Goal: Information Seeking & Learning: Learn about a topic

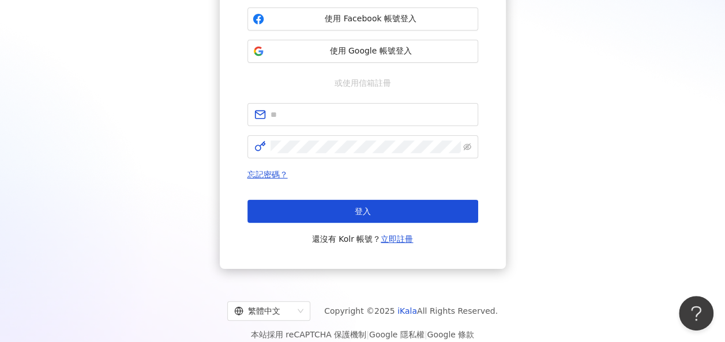
scroll to position [150, 0]
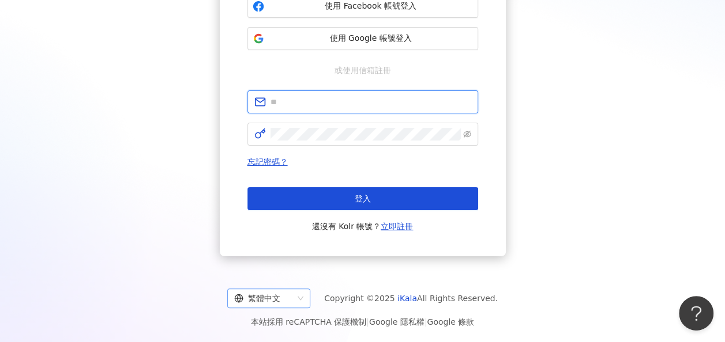
type input "**********"
click at [283, 290] on div "繁體中文" at bounding box center [263, 298] width 59 height 18
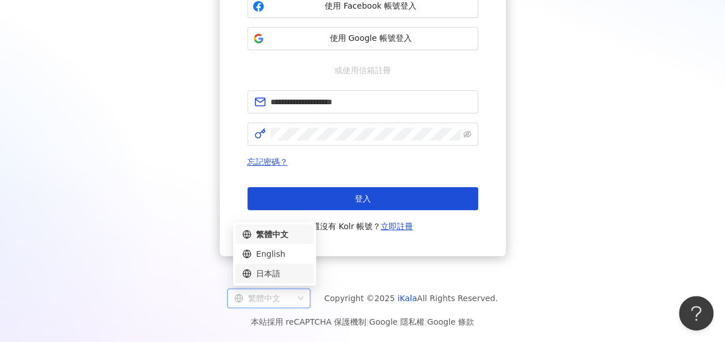
click at [281, 279] on div "日本語" at bounding box center [274, 274] width 65 height 13
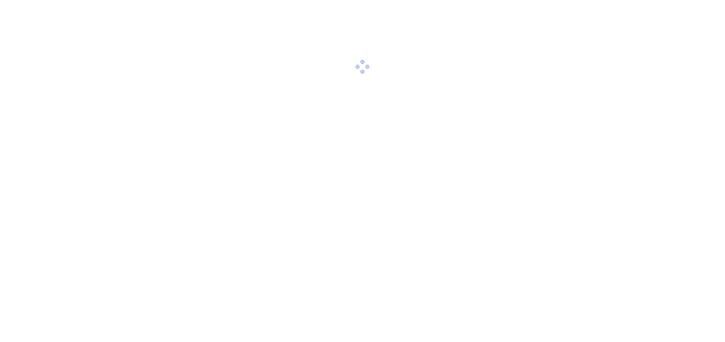
scroll to position [150, 0]
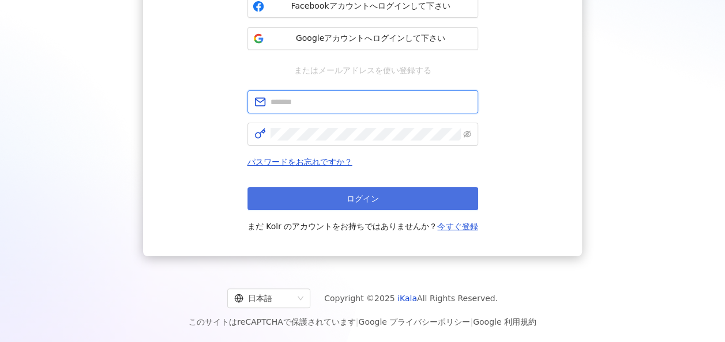
type input "**********"
click at [340, 198] on button "ログイン" at bounding box center [362, 198] width 231 height 23
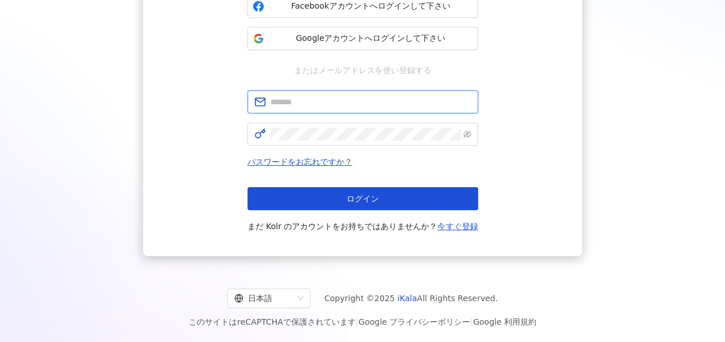
type input "**********"
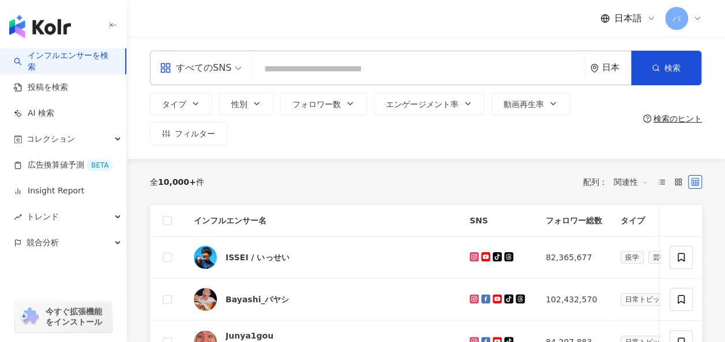
click at [225, 70] on div "すべてのSNS" at bounding box center [195, 68] width 71 height 18
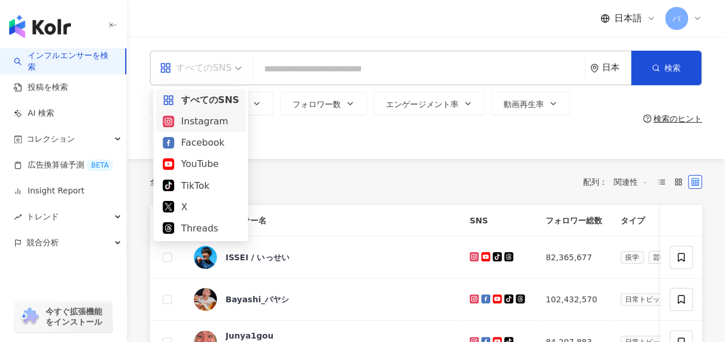
click at [212, 115] on div "Instagram" at bounding box center [201, 121] width 76 height 14
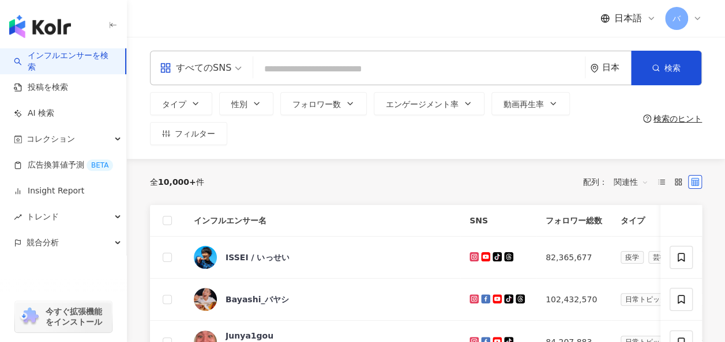
click at [285, 65] on input "search" at bounding box center [419, 69] width 322 height 22
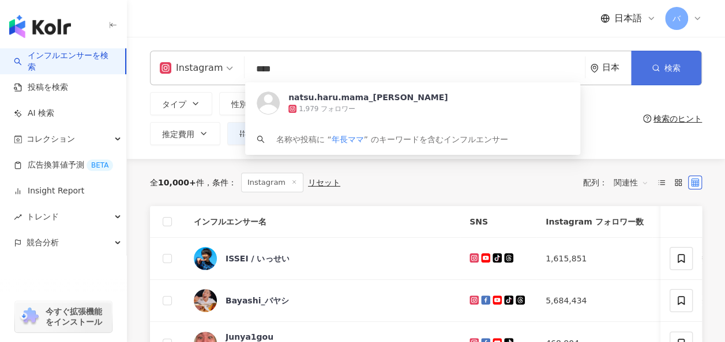
type input "****"
click at [664, 65] on span "検索" at bounding box center [672, 67] width 16 height 9
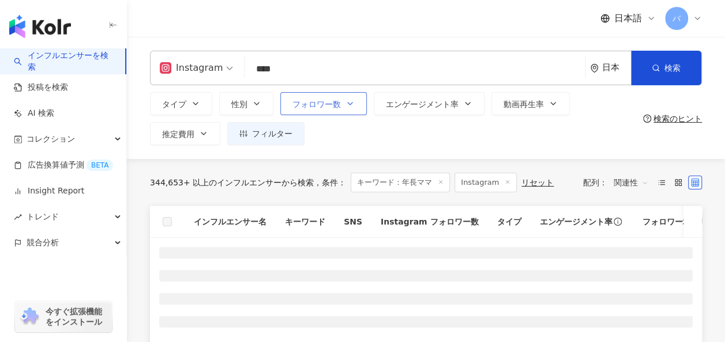
click at [315, 112] on button "フォロワー数" at bounding box center [323, 103] width 86 height 23
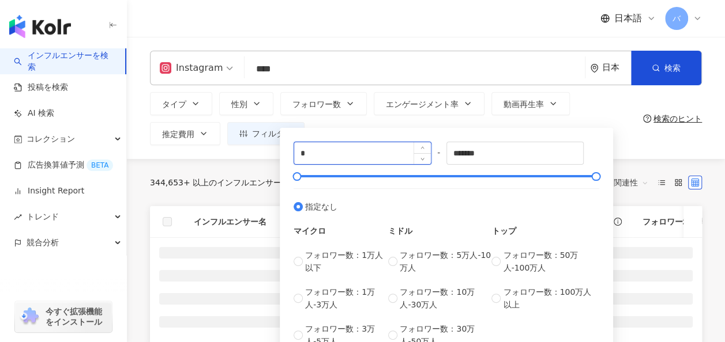
click at [322, 155] on input "*" at bounding box center [362, 153] width 137 height 22
type input "*"
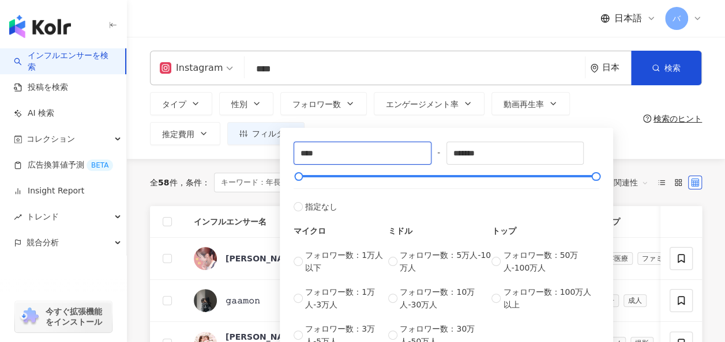
type input "****"
click at [526, 166] on div "**** - ******* 指定なし マイクロ フォロワー数：1万人以下 フォロワー数：1万人-3万人 フォロワー数：3万人-5万人 ミドル フォロワー数：…" at bounding box center [446, 245] width 306 height 206
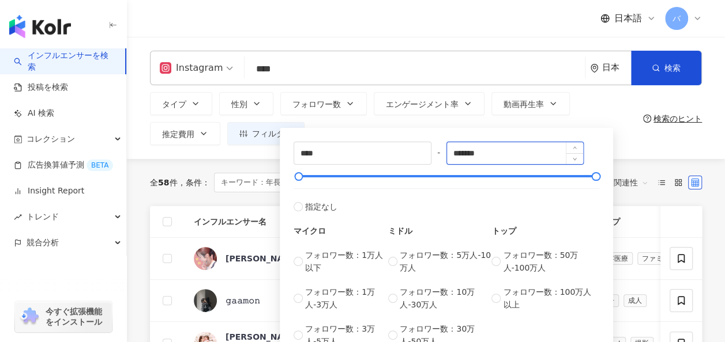
click at [516, 151] on input "*******" at bounding box center [515, 153] width 137 height 22
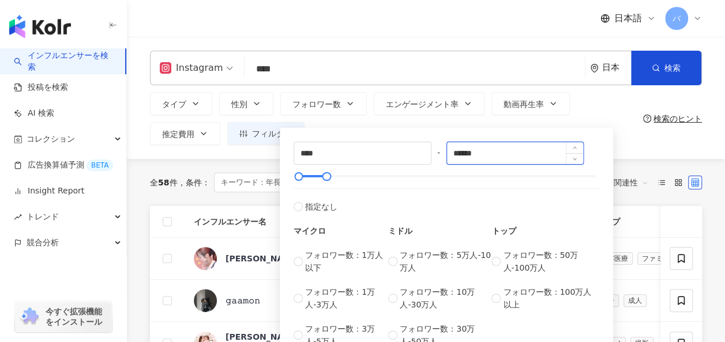
type input "******"
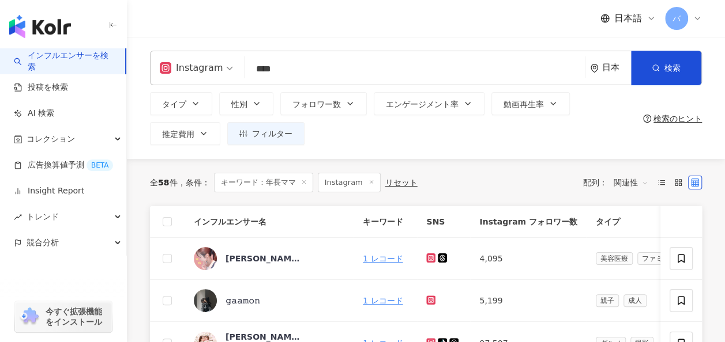
click at [582, 110] on div "タイプ 性別 フォロワー数 エンゲージメント率 動画再生率 推定費用 フィルター **** - ****** 指定なし マイクロ フォロワー数：1万人以下 フ…" at bounding box center [394, 118] width 488 height 53
click at [458, 109] on button "エンゲージメント率" at bounding box center [429, 103] width 111 height 23
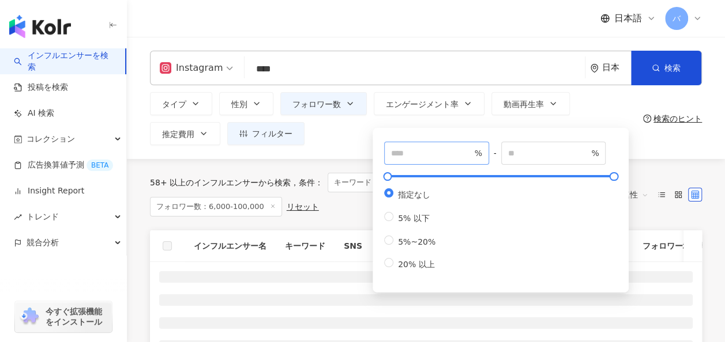
click at [443, 160] on span "%" at bounding box center [436, 153] width 105 height 23
click at [443, 156] on input "number" at bounding box center [431, 153] width 81 height 13
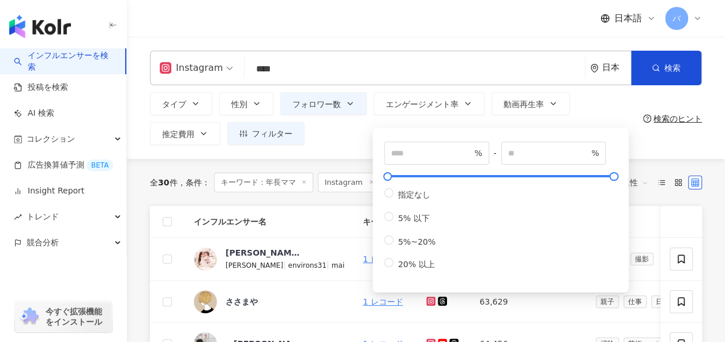
click at [594, 106] on div "タイプ 性別 フォロワー数 エンゲージメント率 動画再生率 推定費用 フィルター **** - ****** 指定なし マイクロ フォロワー数：1万人以下 フ…" at bounding box center [394, 118] width 488 height 53
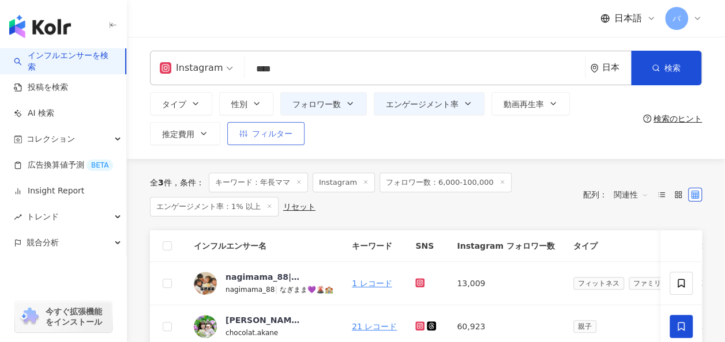
click at [254, 141] on button "フィルター" at bounding box center [265, 133] width 77 height 23
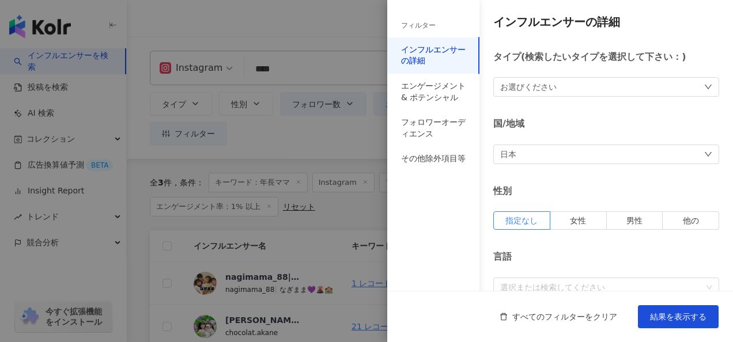
click at [362, 140] on div at bounding box center [366, 171] width 733 height 342
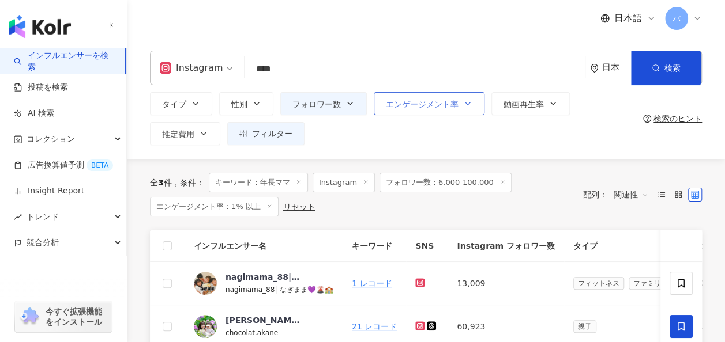
click at [408, 111] on button "エンゲージメント率" at bounding box center [429, 103] width 111 height 23
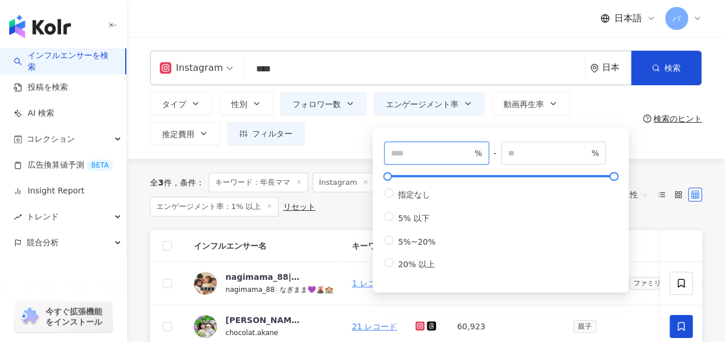
click at [408, 153] on input "*" at bounding box center [431, 153] width 81 height 13
type input "***"
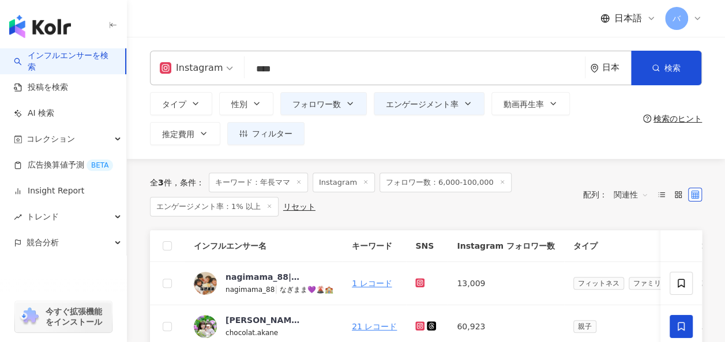
click at [348, 150] on div "Instagram **** 日本 検索 https://www.instagram.com/natsu.haru.mama_nagano natsu.har…" at bounding box center [426, 98] width 598 height 122
click at [342, 110] on button "フォロワー数" at bounding box center [323, 103] width 86 height 23
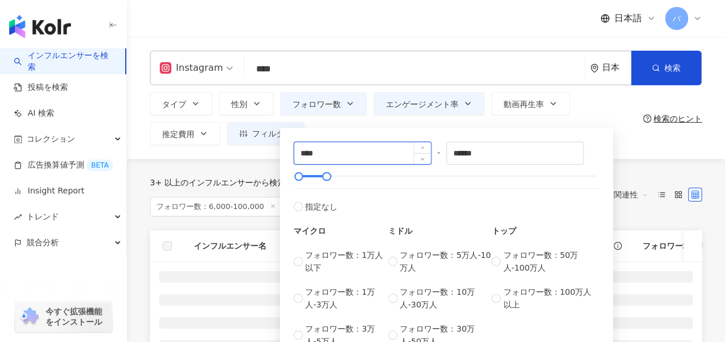
click at [340, 151] on input "****" at bounding box center [362, 153] width 137 height 22
click at [303, 152] on input "****" at bounding box center [362, 153] width 137 height 22
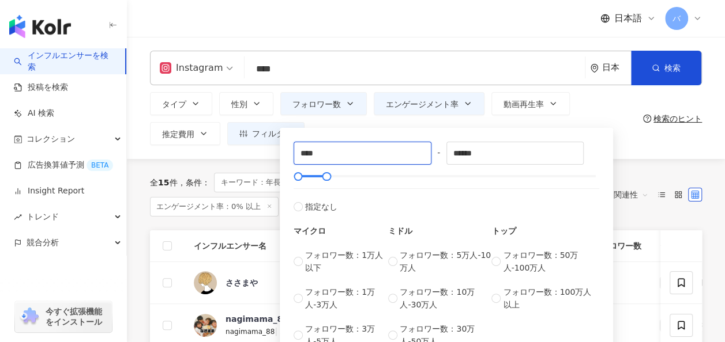
type input "****"
click at [590, 103] on div "タイプ 性別 フォロワー数 エンゲージメント率 動画再生率 推定費用 フィルター フィルター インフルエンサーの詳細 エンゲージメント & ポテンシャル フォ…" at bounding box center [394, 118] width 488 height 53
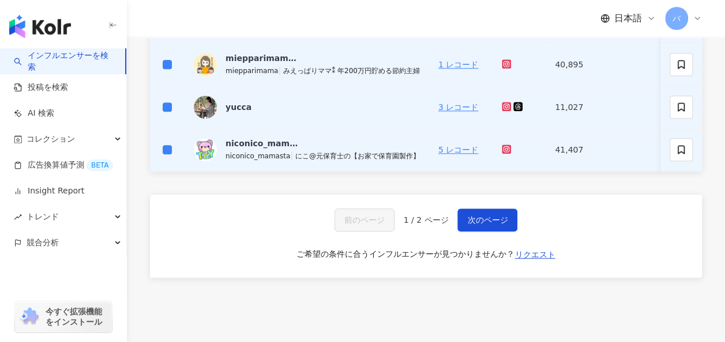
scroll to position [577, 0]
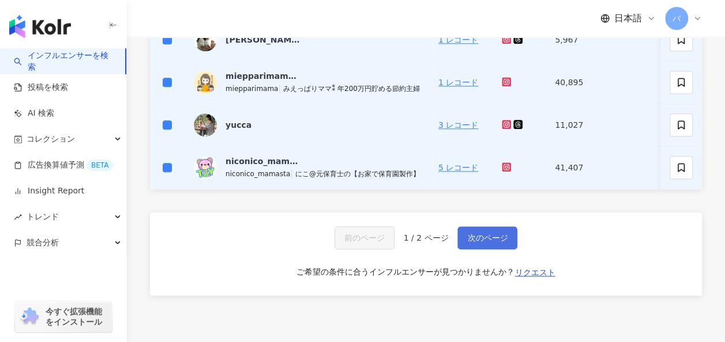
click at [475, 238] on span "次のページ" at bounding box center [487, 238] width 40 height 9
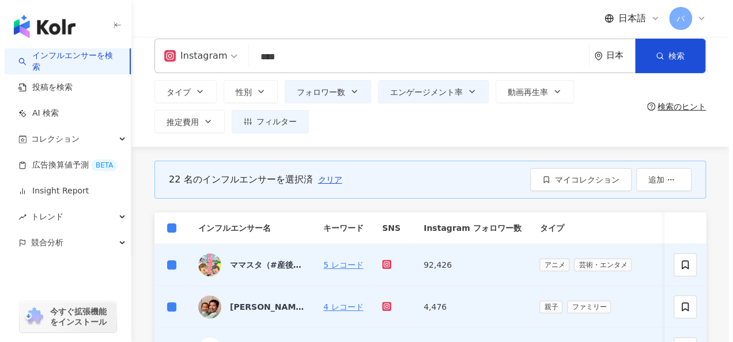
scroll to position [5, 0]
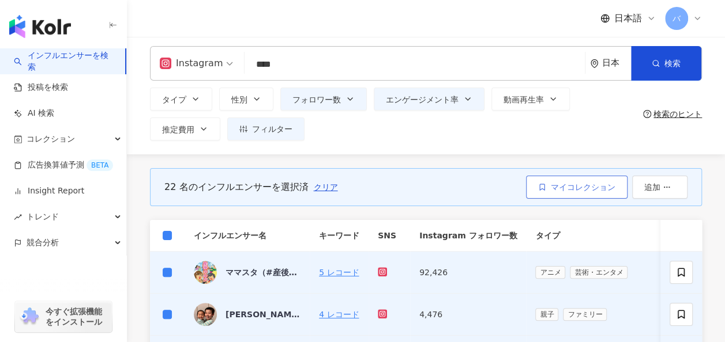
click at [567, 179] on button "マイコレクション" at bounding box center [576, 187] width 101 height 23
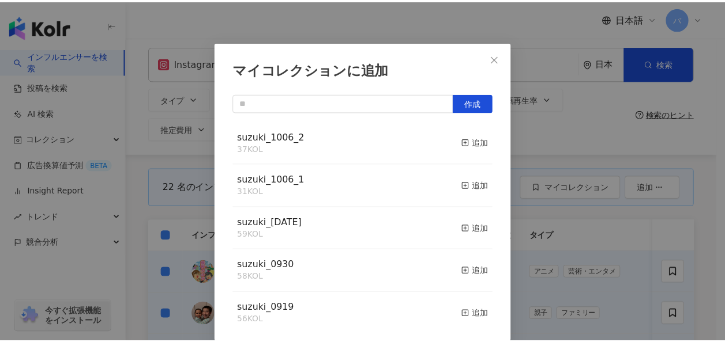
scroll to position [0, 0]
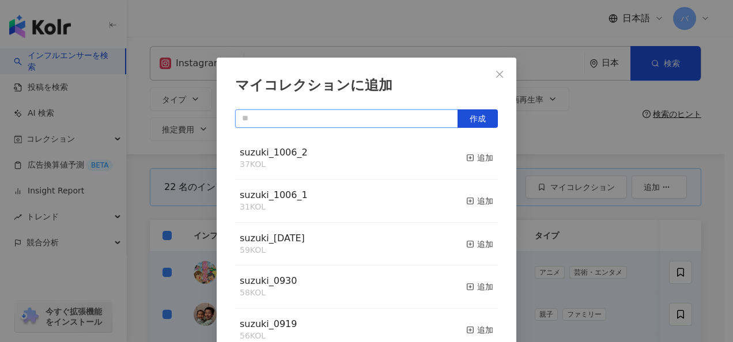
click at [290, 110] on input "text" at bounding box center [346, 119] width 223 height 18
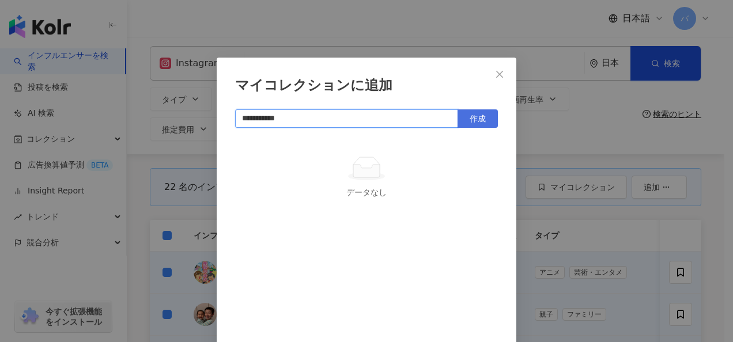
click at [488, 122] on button "作成" at bounding box center [478, 119] width 40 height 18
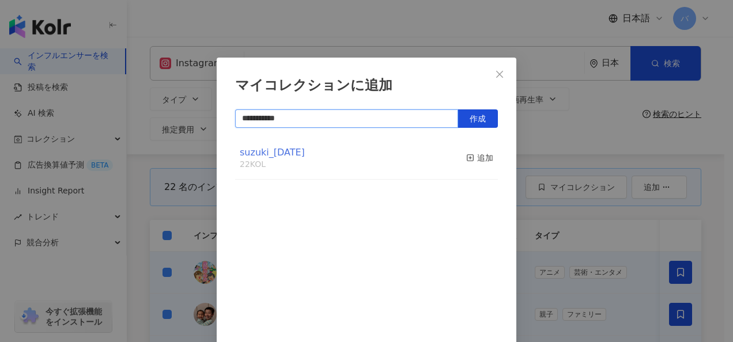
type input "**********"
click at [262, 150] on span "suzuki_[DATE]" at bounding box center [272, 152] width 65 height 11
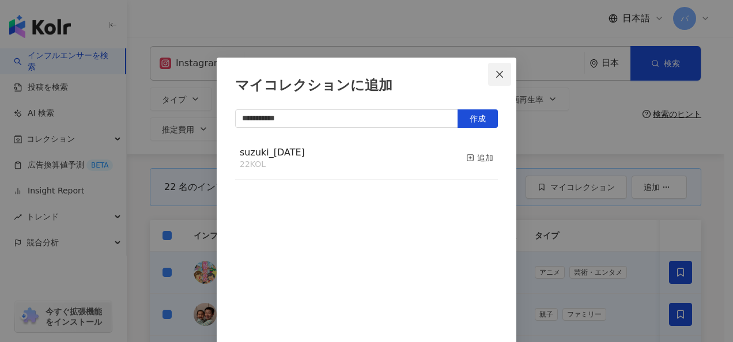
click at [495, 75] on icon "close" at bounding box center [499, 74] width 9 height 9
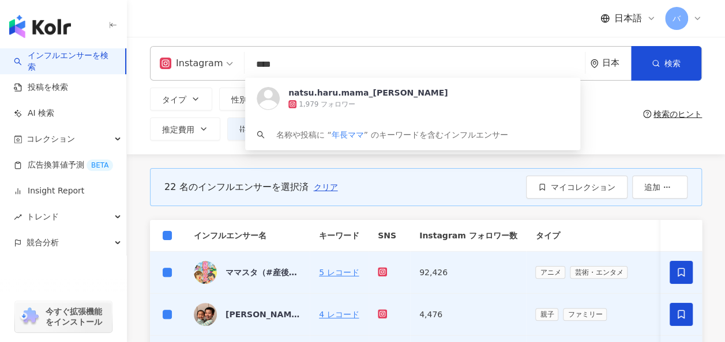
drag, startPoint x: 296, startPoint y: 65, endPoint x: 160, endPoint y: 65, distance: 135.5
click at [160, 65] on div "Instagram **** 日本 検索 https://www.instagram.com/natsu.haru.mama_nagano natsu.har…" at bounding box center [426, 63] width 552 height 35
paste input "**********"
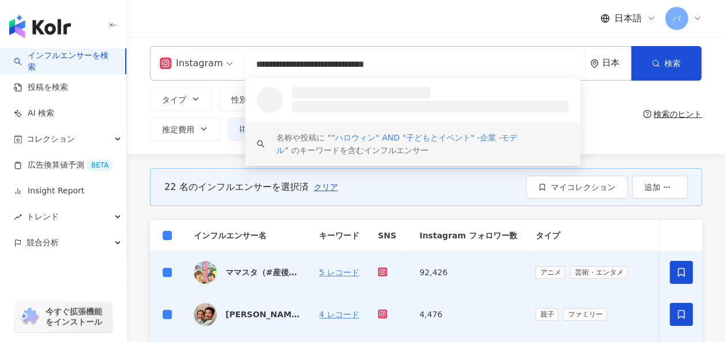
click at [624, 137] on div "タイプ 性別 フォロワー数 エンゲージメント率 動画再生率 推定費用 フィルター フィルター インフルエンサーの詳細 エンゲージメント & ポテンシャル フォ…" at bounding box center [394, 114] width 488 height 53
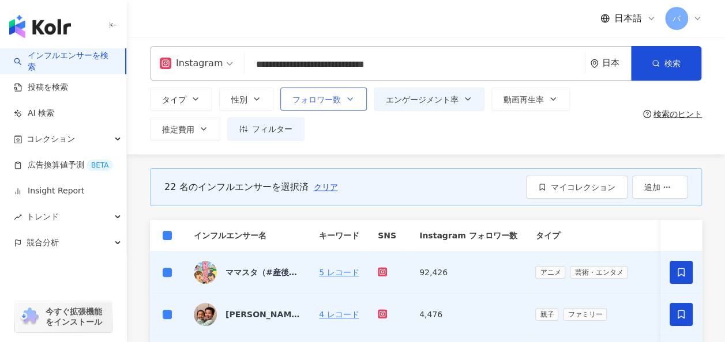
click at [339, 98] on span "フォロワー数" at bounding box center [316, 99] width 48 height 9
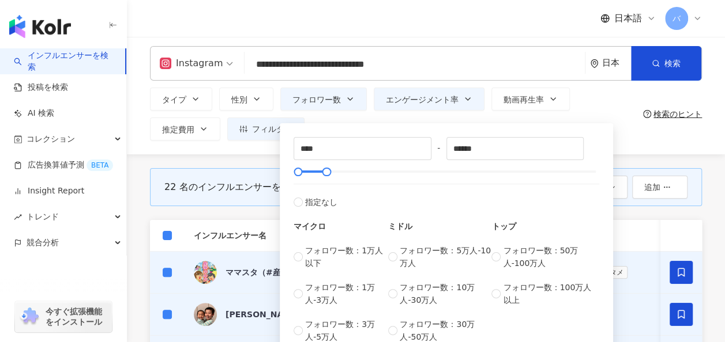
click at [612, 95] on div "タイプ 性別 フォロワー数 エンゲージメント率 動画再生率 推定費用 フィルター フィルター インフルエンサーの詳細 エンゲージメント & ポテンシャル フォ…" at bounding box center [394, 114] width 488 height 53
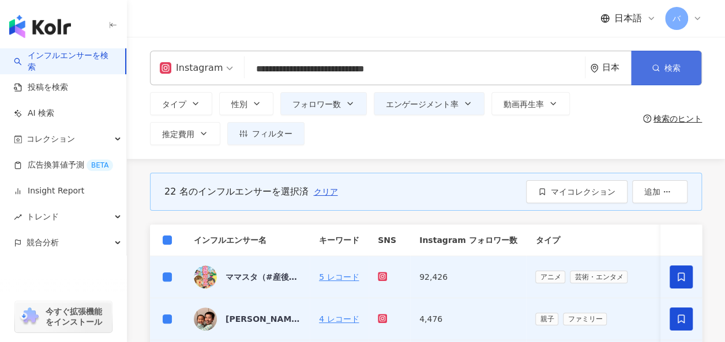
click at [649, 59] on button "検索" at bounding box center [666, 68] width 70 height 35
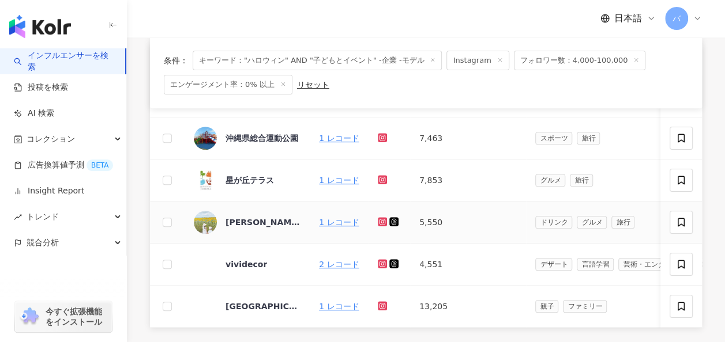
scroll to position [115, 0]
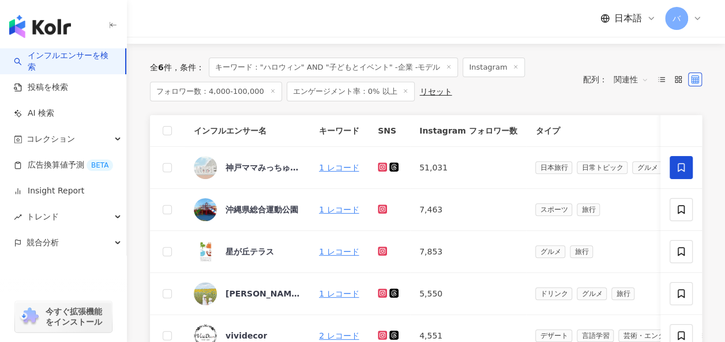
click at [630, 55] on div "全 6 件 条件 ： キーワード："ハロウィン" AND "子どもとイベント" -企業 -モデル Instagram フォロワー数：4,000-100,000…" at bounding box center [426, 79] width 552 height 71
click at [359, 67] on span "キーワード："ハロウィン" AND "子どもとイベント" -企業 -モデル" at bounding box center [333, 68] width 249 height 20
drag, startPoint x: 353, startPoint y: 68, endPoint x: 387, endPoint y: 68, distance: 34.0
click at [387, 68] on span "キーワード："ハロウィン" AND "子どもとイベント" -企業 -モデル" at bounding box center [333, 68] width 249 height 20
drag, startPoint x: 387, startPoint y: 68, endPoint x: 367, endPoint y: 73, distance: 20.3
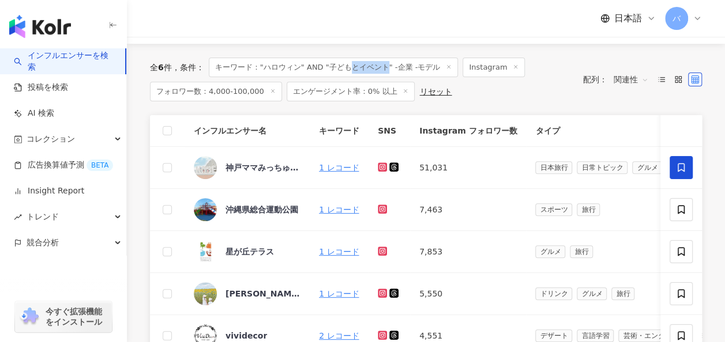
click at [367, 73] on span "キーワード："ハロウィン" AND "子どもとイベント" -企業 -モデル" at bounding box center [333, 68] width 249 height 20
click at [378, 70] on span "キーワード："ハロウィン" AND "子どもとイベント" -企業 -モデル" at bounding box center [333, 68] width 249 height 20
click at [389, 69] on span "キーワード："ハロウィン" AND "子どもとイベント" -企業 -モデル" at bounding box center [333, 68] width 249 height 20
click at [386, 65] on span "キーワード："ハロウィン" AND "子どもとイベント" -企業 -モデル" at bounding box center [333, 68] width 249 height 20
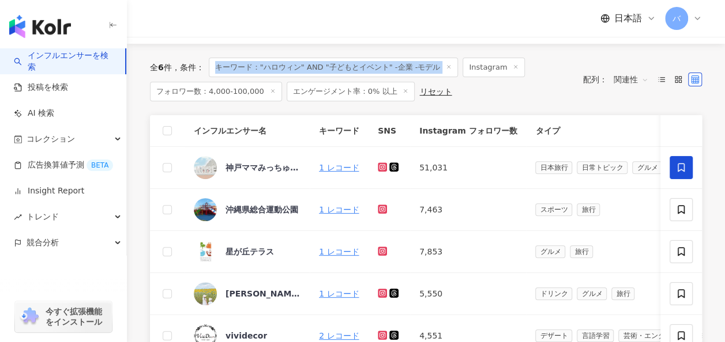
click at [386, 65] on span "キーワード："ハロウィン" AND "子どもとイベント" -企業 -モデル" at bounding box center [333, 68] width 249 height 20
drag, startPoint x: 386, startPoint y: 65, endPoint x: 379, endPoint y: 65, distance: 6.9
click at [379, 65] on span "キーワード："ハロウィン" AND "子どもとイベント" -企業 -モデル" at bounding box center [333, 68] width 249 height 20
click at [363, 65] on span "キーワード："ハロウィン" AND "子どもとイベント" -企業 -モデル" at bounding box center [333, 68] width 249 height 20
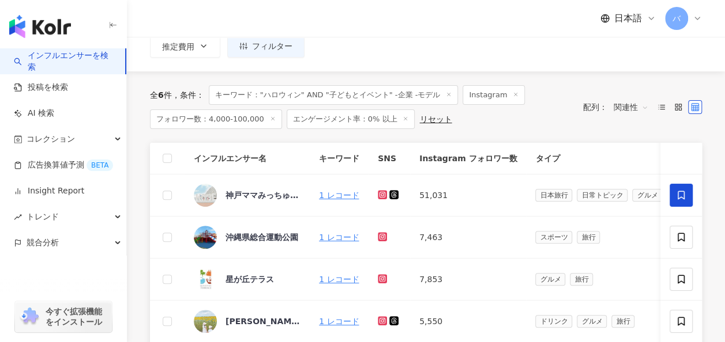
scroll to position [0, 0]
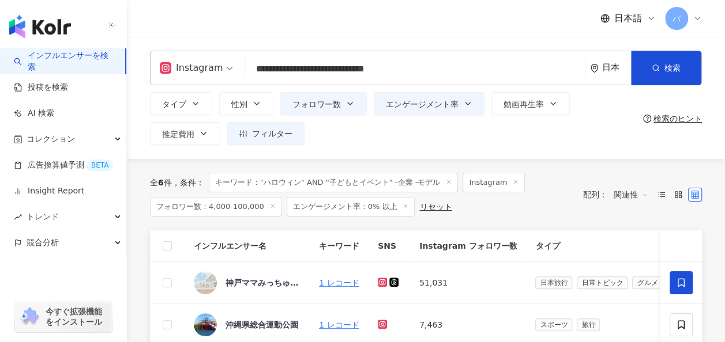
click at [406, 70] on input "**********" at bounding box center [414, 69] width 331 height 22
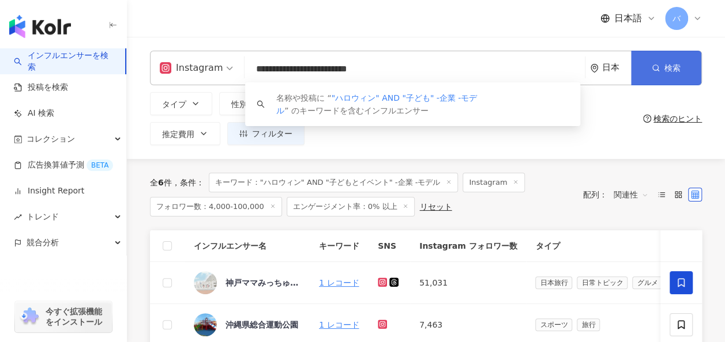
type input "**********"
click at [657, 68] on icon "button" at bounding box center [656, 68] width 8 height 8
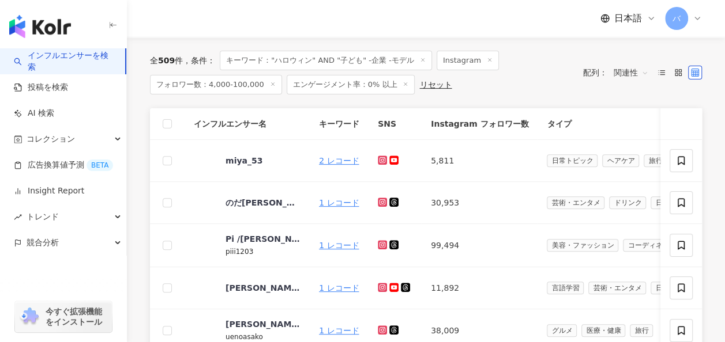
scroll to position [3, 0]
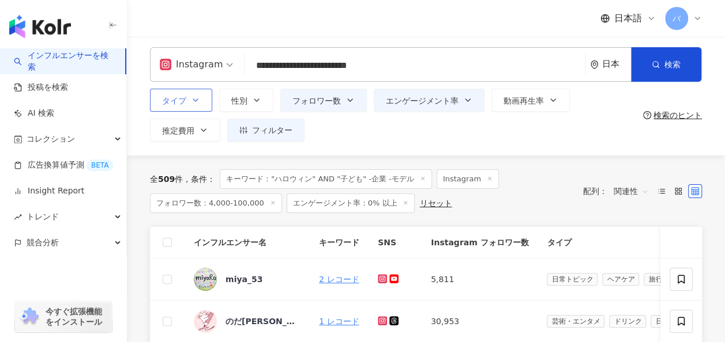
click at [191, 103] on icon "button" at bounding box center [195, 100] width 9 height 9
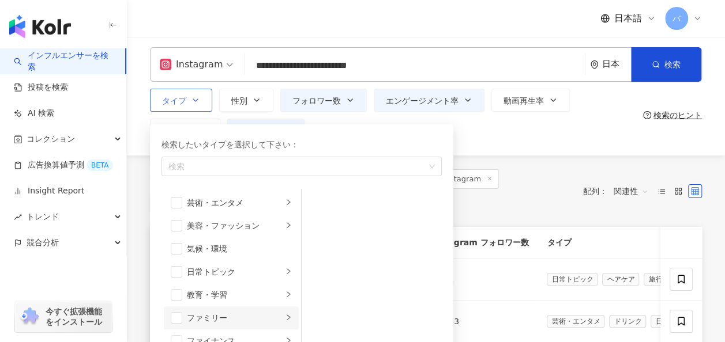
scroll to position [58, 0]
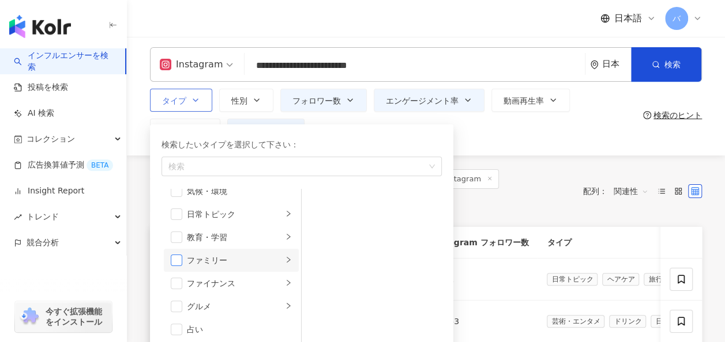
click at [178, 262] on span "button" at bounding box center [177, 261] width 12 height 12
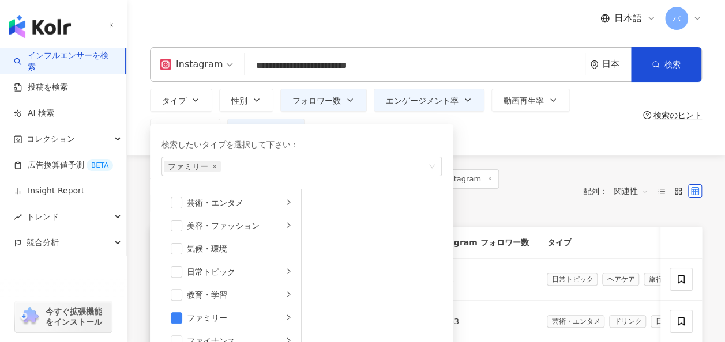
click at [494, 146] on div "**********" at bounding box center [426, 94] width 598 height 122
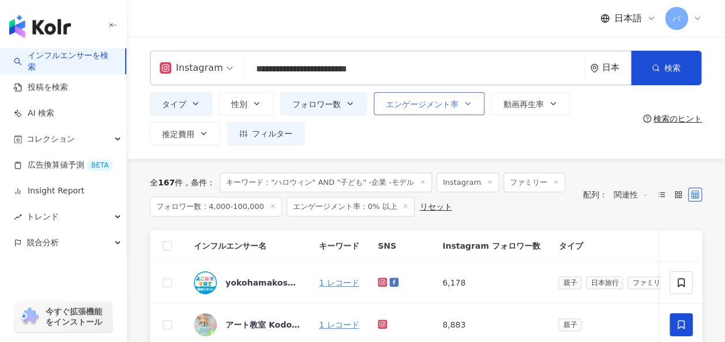
click at [428, 103] on span "エンゲージメント率" at bounding box center [422, 104] width 73 height 9
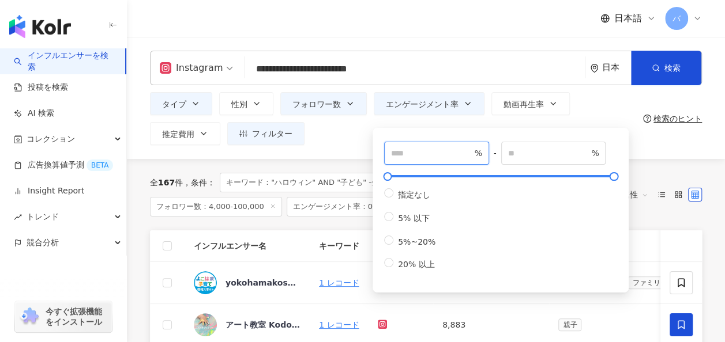
click at [406, 152] on input "***" at bounding box center [431, 153] width 81 height 13
click at [701, 69] on div "**********" at bounding box center [426, 68] width 552 height 35
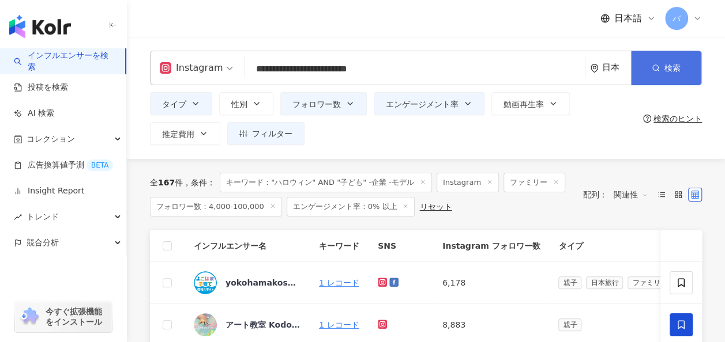
click at [676, 69] on span "検索" at bounding box center [672, 67] width 16 height 9
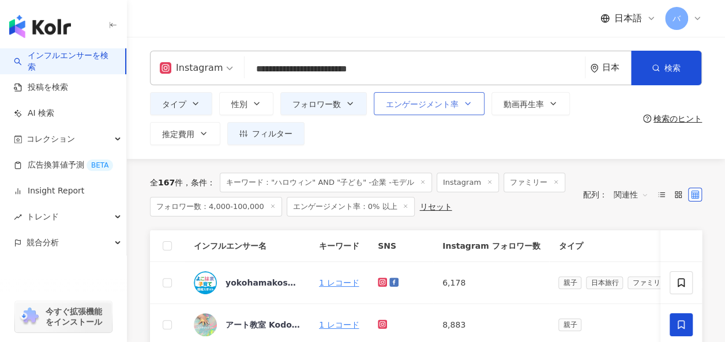
click at [457, 110] on button "エンゲージメント率" at bounding box center [429, 103] width 111 height 23
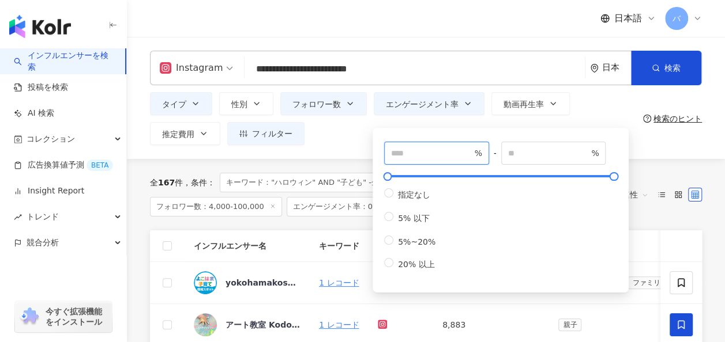
click at [412, 149] on input "***" at bounding box center [431, 153] width 81 height 13
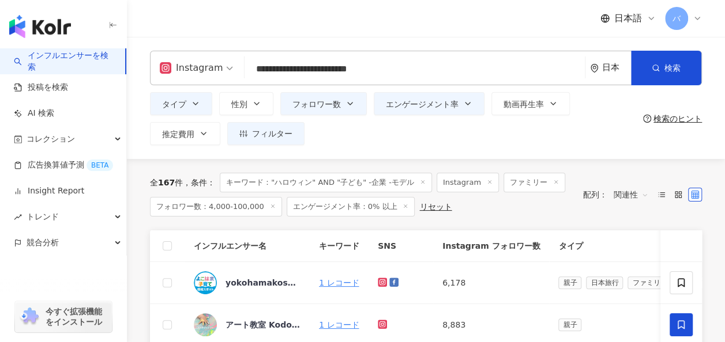
click at [579, 111] on div "タイプ 性別 フォロワー数 エンゲージメント率 動画再生率 推定費用 フィルター フィルター インフルエンサーの詳細 エンゲージメント & ポテンシャル フォ…" at bounding box center [394, 118] width 488 height 53
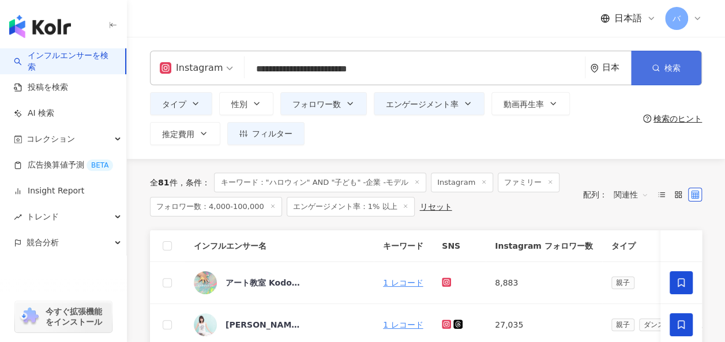
click at [663, 70] on button "検索" at bounding box center [666, 68] width 70 height 35
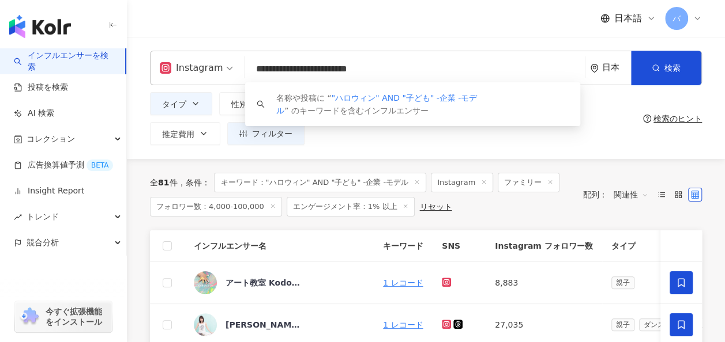
drag, startPoint x: 415, startPoint y: 73, endPoint x: 224, endPoint y: 73, distance: 190.8
click at [224, 73] on div "**********" at bounding box center [426, 68] width 552 height 35
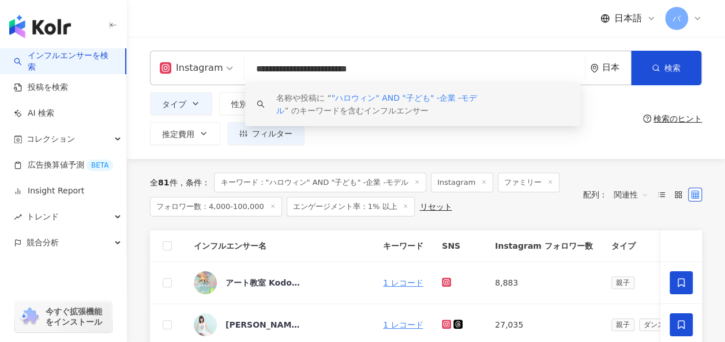
click at [319, 146] on div "**********" at bounding box center [426, 98] width 598 height 122
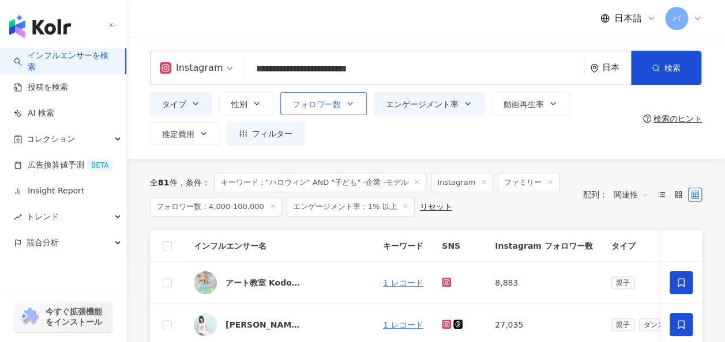
click at [322, 110] on button "フォロワー数" at bounding box center [323, 103] width 86 height 23
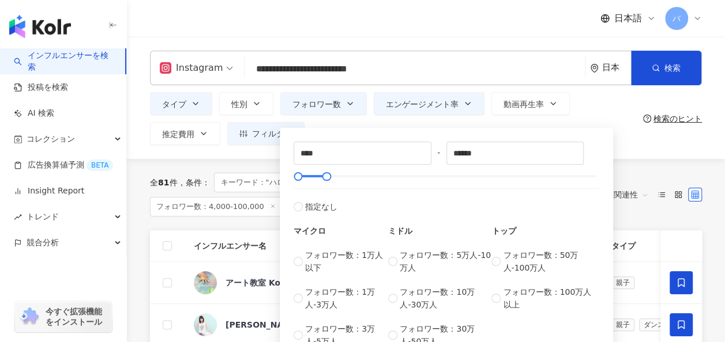
click at [336, 129] on div "**** - ****** 指定なし マイクロ フォロワー数：1万人以下 フォロワー数：1万人-3万人 フォロワー数：3万人-5万人 ミドル フォロワー数：5…" at bounding box center [446, 245] width 333 height 234
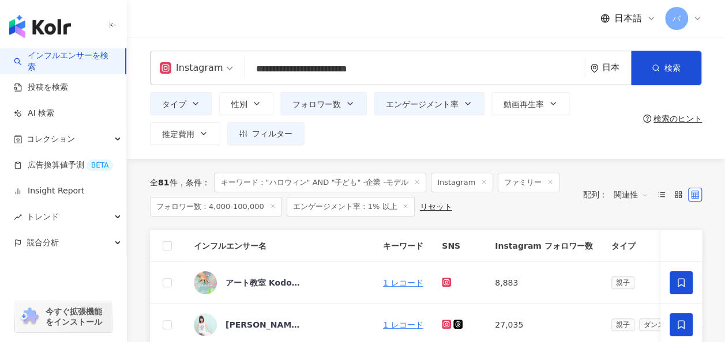
click at [556, 31] on div "日本語 バ" at bounding box center [426, 18] width 552 height 37
click at [243, 135] on icon "button" at bounding box center [243, 134] width 8 height 8
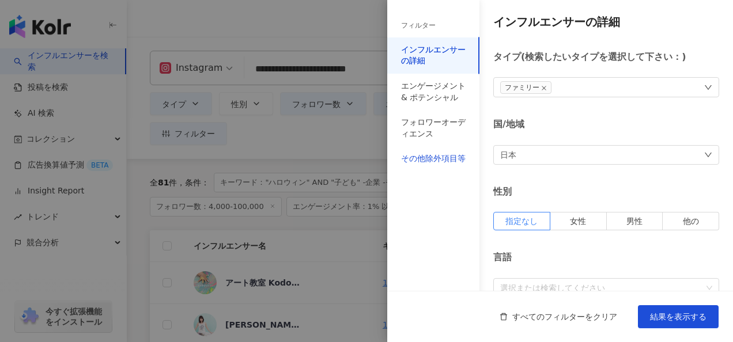
click at [453, 163] on div "その他除外項目等" at bounding box center [433, 159] width 65 height 12
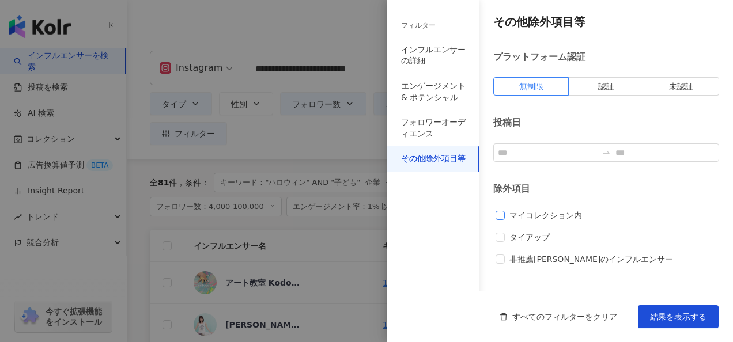
click at [528, 210] on span "マイコレクション内" at bounding box center [546, 215] width 82 height 13
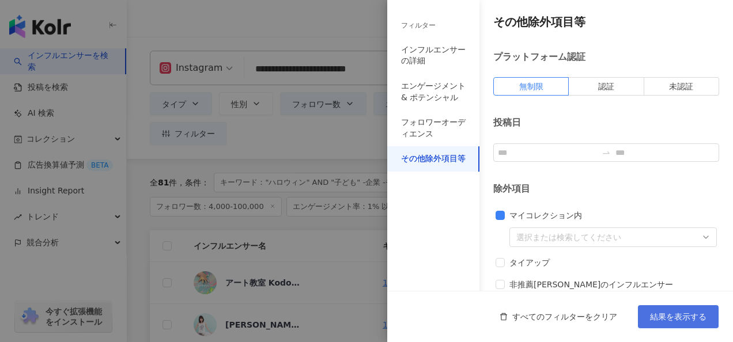
click at [685, 312] on span "結果を表示する" at bounding box center [678, 316] width 57 height 9
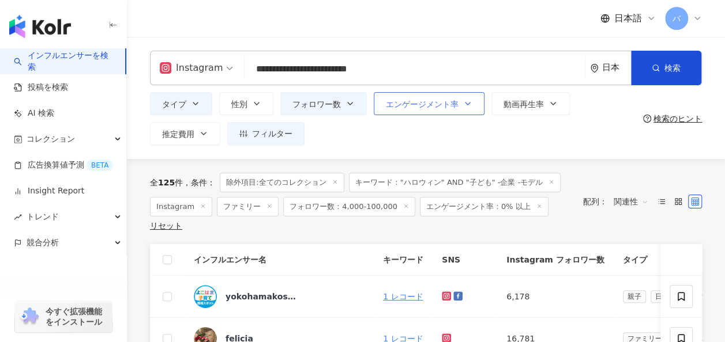
click at [418, 103] on span "エンゲージメント率" at bounding box center [422, 104] width 73 height 9
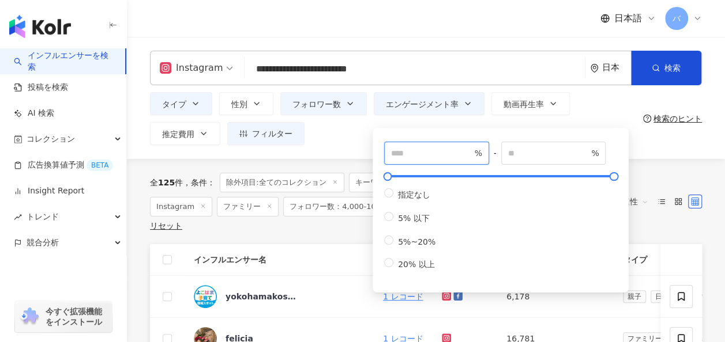
drag, startPoint x: 409, startPoint y: 148, endPoint x: 382, endPoint y: 149, distance: 26.5
click at [382, 149] on div "*** % - % 指定なし 5% 以下 5%~20% 20% 以上" at bounding box center [500, 210] width 242 height 151
type input "*"
click at [352, 149] on div "**********" at bounding box center [426, 98] width 598 height 122
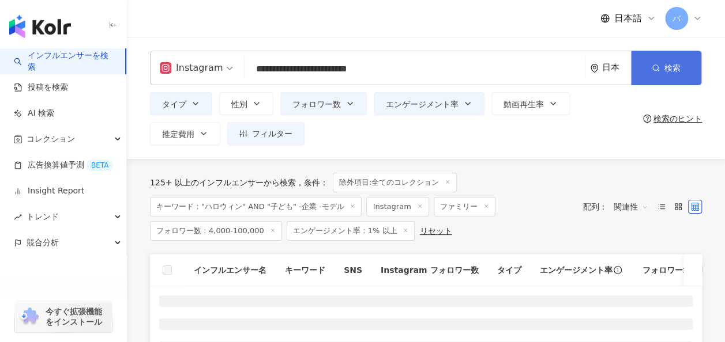
click at [646, 67] on button "検索" at bounding box center [666, 68] width 70 height 35
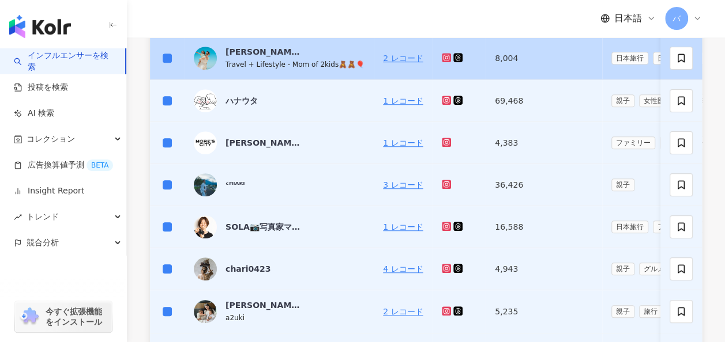
scroll to position [519, 0]
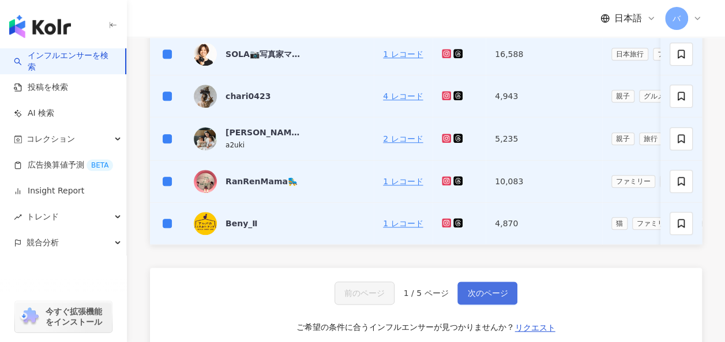
click at [476, 297] on span "次のページ" at bounding box center [487, 293] width 40 height 9
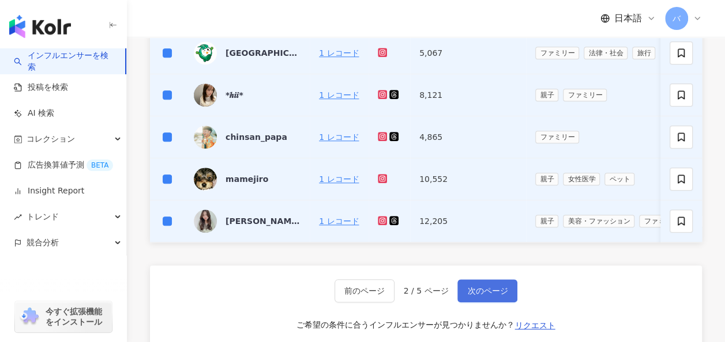
click at [496, 289] on button "次のページ" at bounding box center [487, 291] width 60 height 23
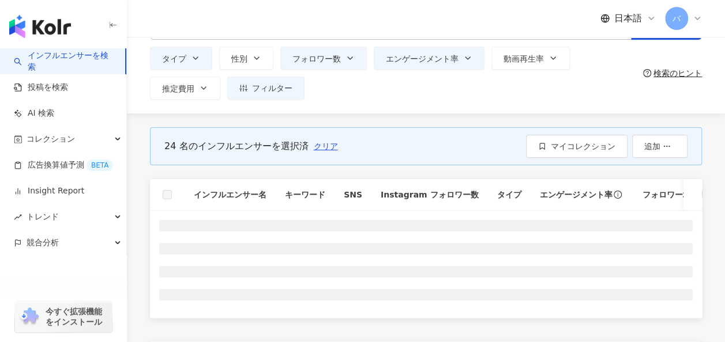
scroll to position [62, 0]
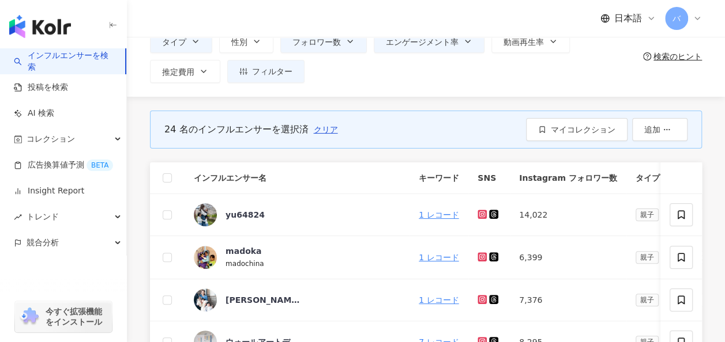
click at [160, 177] on th at bounding box center [167, 179] width 35 height 32
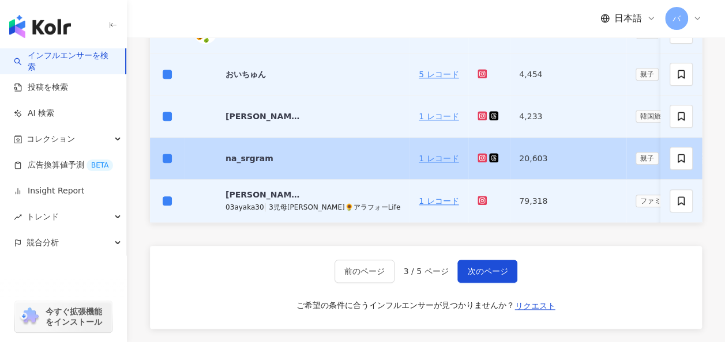
scroll to position [639, 0]
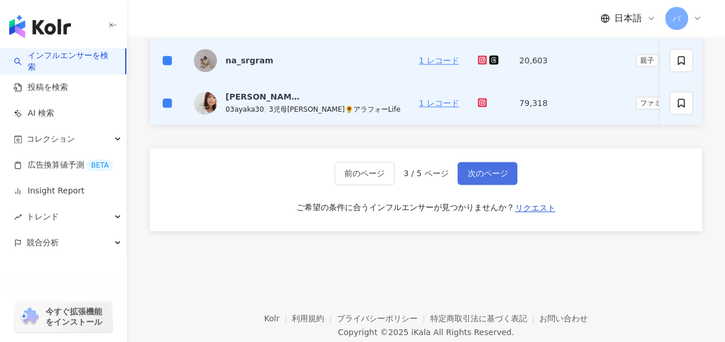
click at [472, 178] on span "次のページ" at bounding box center [487, 173] width 40 height 9
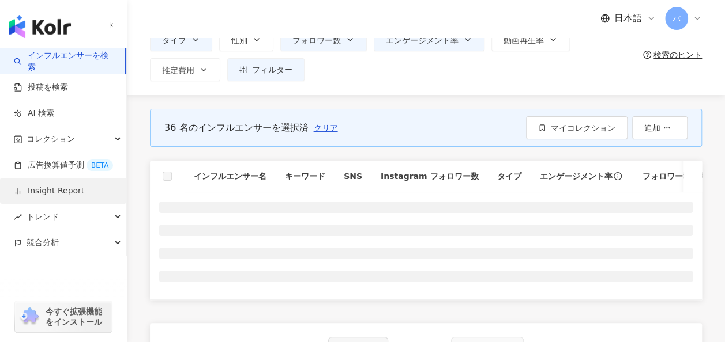
scroll to position [62, 0]
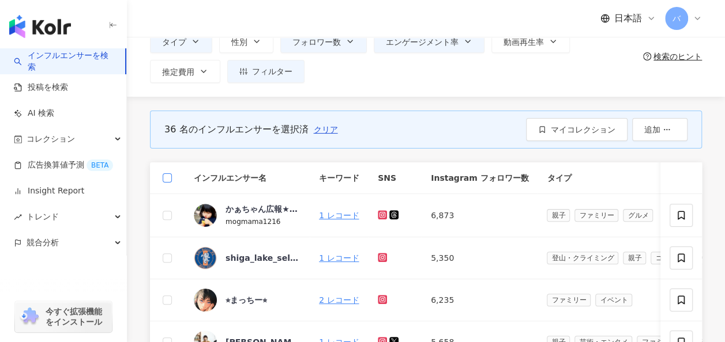
click at [167, 172] on label at bounding box center [167, 178] width 9 height 13
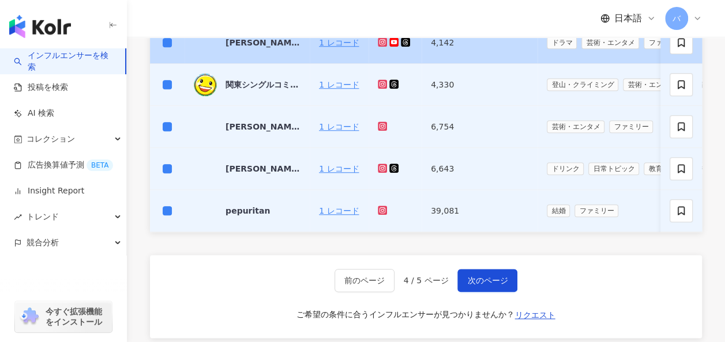
scroll to position [581, 0]
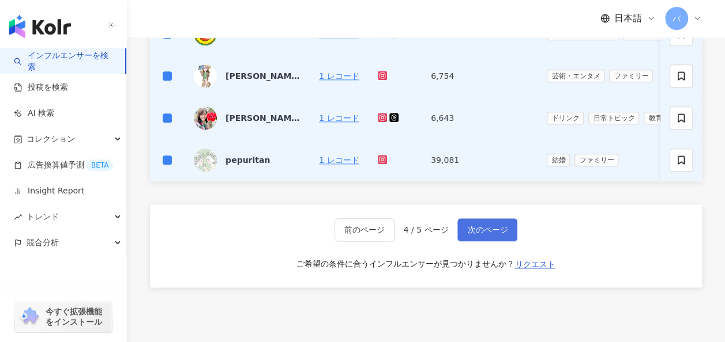
click at [493, 235] on span "次のページ" at bounding box center [487, 229] width 40 height 9
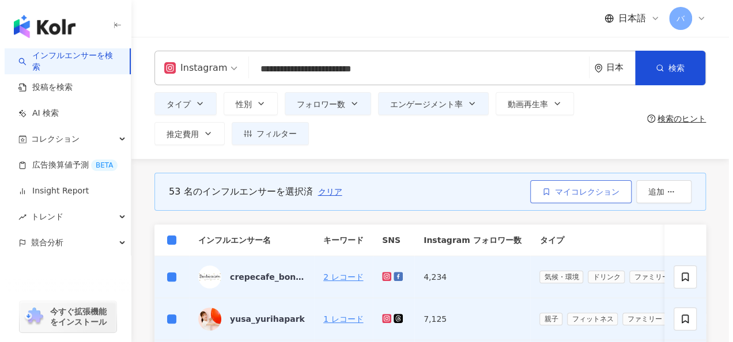
scroll to position [0, 0]
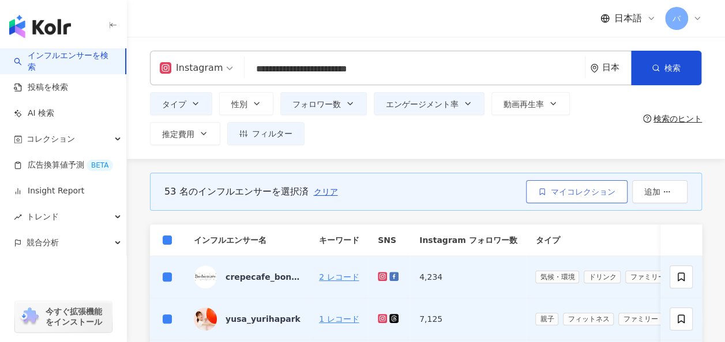
click at [559, 188] on span "マイコレクション" at bounding box center [583, 191] width 65 height 9
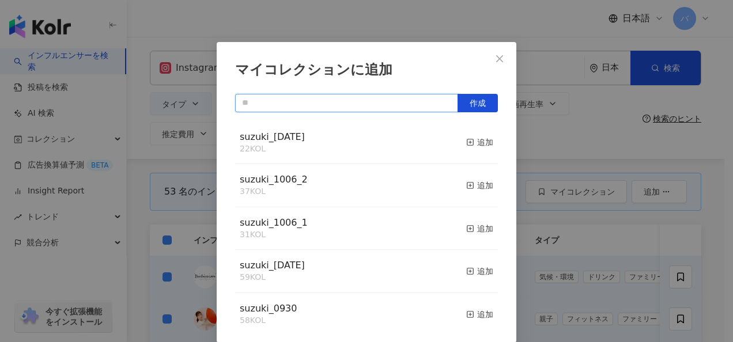
click at [317, 103] on input "text" at bounding box center [346, 103] width 223 height 18
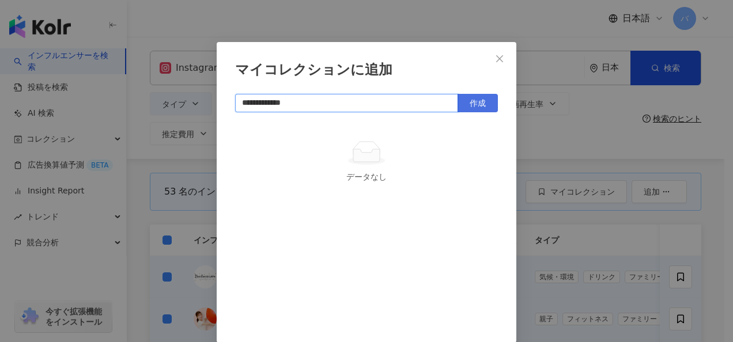
click at [475, 99] on span "作成" at bounding box center [478, 103] width 16 height 9
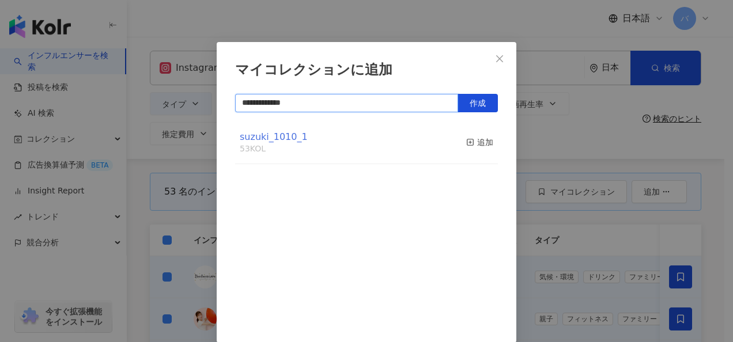
type input "**********"
click at [289, 135] on span "suzuki_1010_1" at bounding box center [274, 136] width 68 height 11
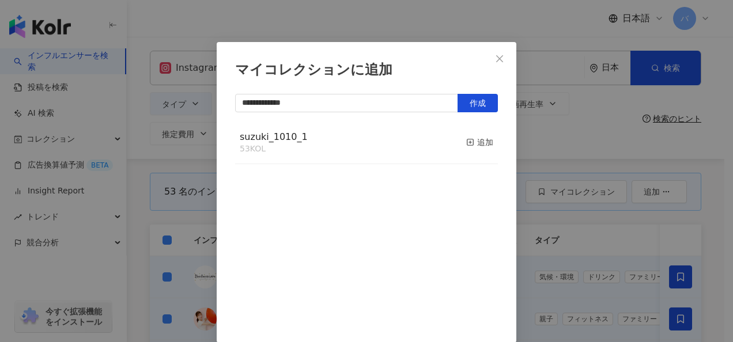
click at [540, 145] on div "**********" at bounding box center [366, 171] width 733 height 342
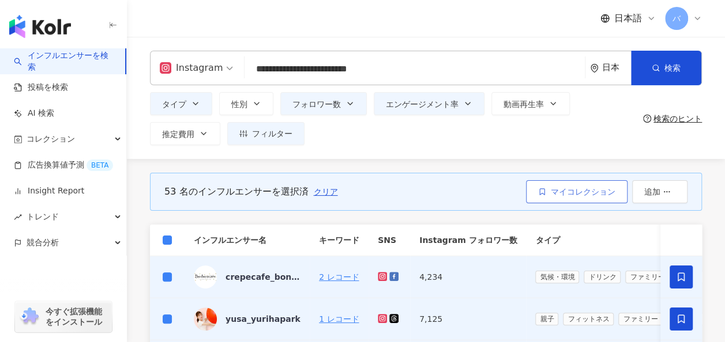
click at [572, 193] on span "マイコレクション" at bounding box center [583, 191] width 65 height 9
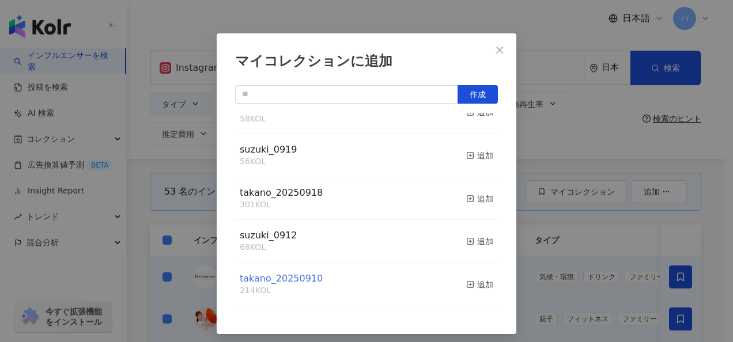
scroll to position [29, 0]
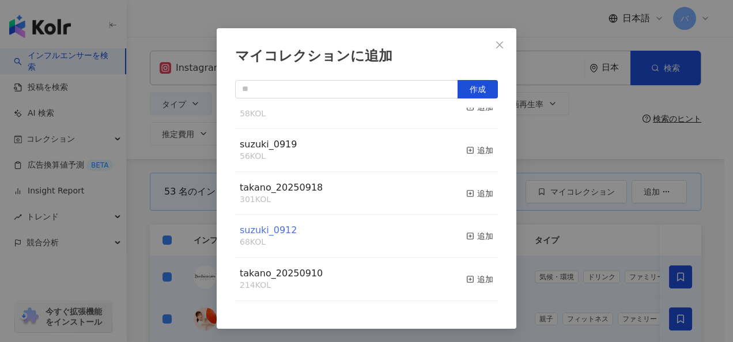
click at [278, 229] on span "suzuki_0912" at bounding box center [268, 230] width 57 height 11
click at [278, 150] on span "suzuki_0919" at bounding box center [268, 144] width 57 height 11
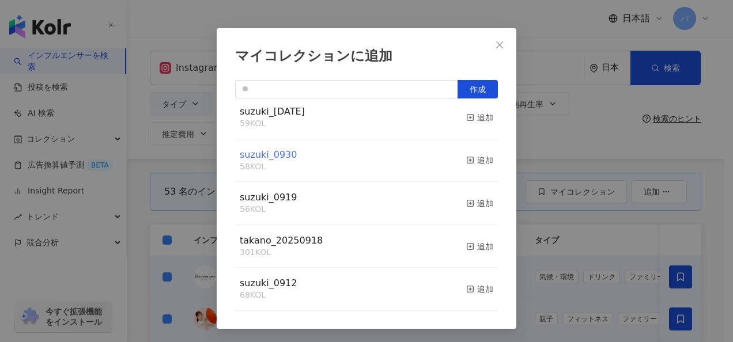
scroll to position [127, 0]
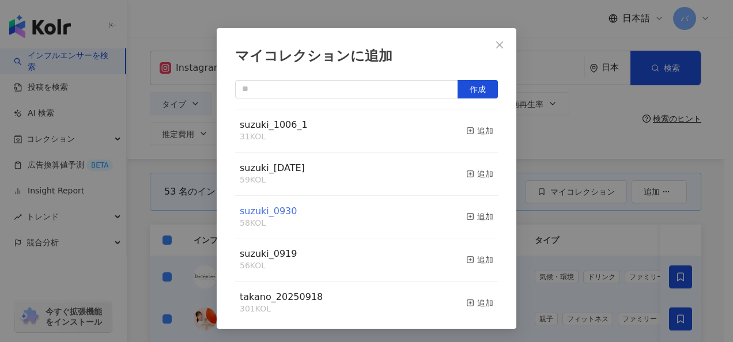
click at [269, 214] on span "suzuki_0930" at bounding box center [268, 211] width 57 height 11
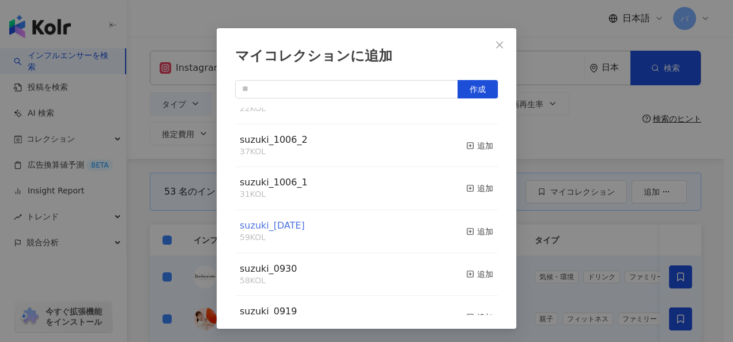
click at [277, 226] on span "suzuki_1006" at bounding box center [272, 225] width 65 height 11
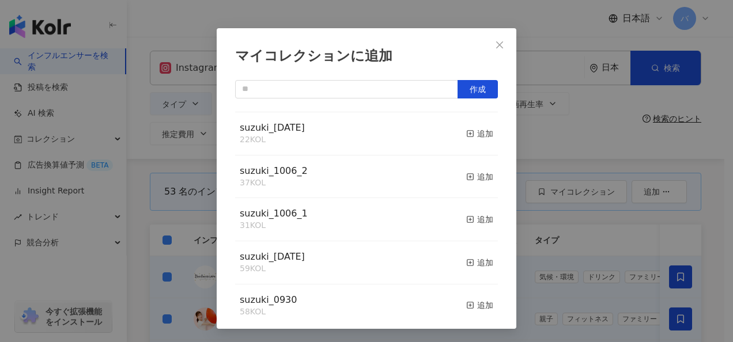
scroll to position [12, 0]
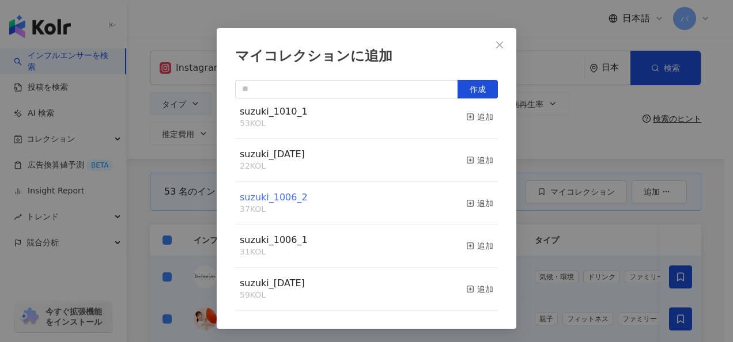
click at [284, 201] on span "suzuki_1006_2" at bounding box center [274, 197] width 68 height 11
click at [489, 43] on span "Close" at bounding box center [499, 44] width 23 height 9
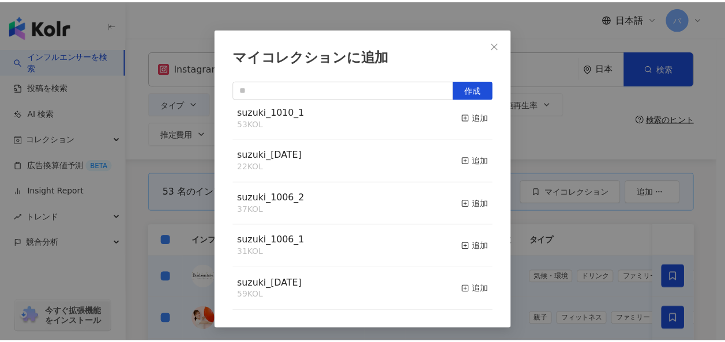
scroll to position [0, 0]
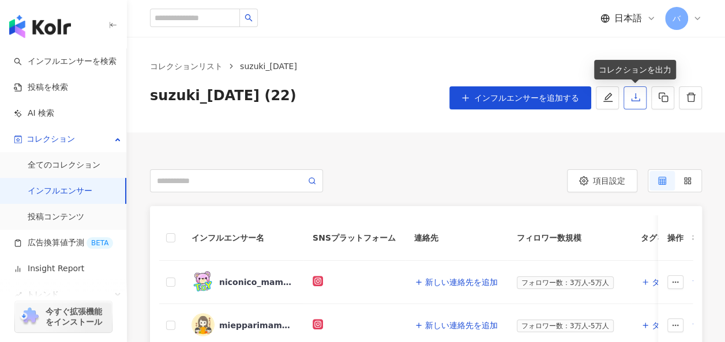
click at [634, 96] on icon "download" at bounding box center [635, 97] width 10 height 10
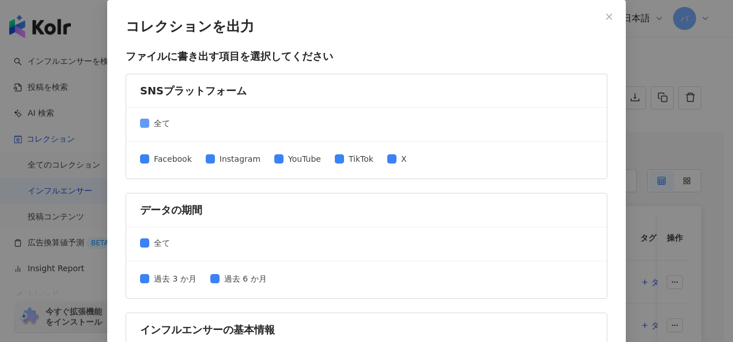
click at [156, 123] on span "全て" at bounding box center [161, 123] width 25 height 13
click at [208, 155] on span at bounding box center [210, 159] width 9 height 9
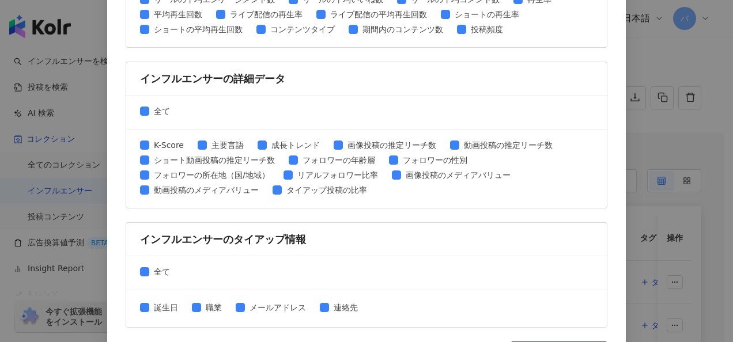
scroll to position [593, 0]
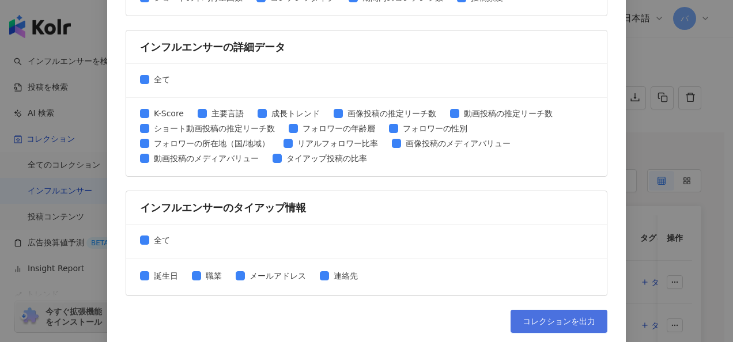
click at [555, 323] on button "コレクションを出力" at bounding box center [559, 321] width 97 height 23
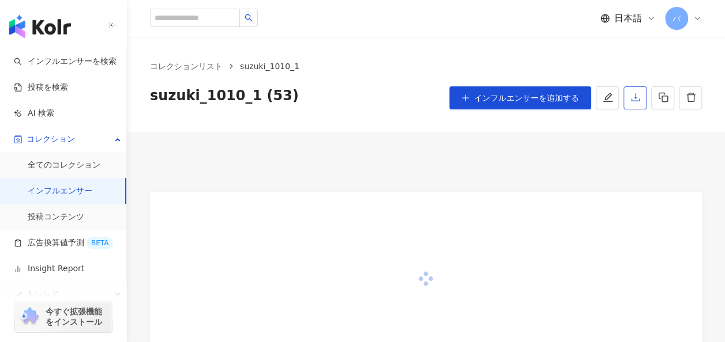
click at [634, 101] on icon "download" at bounding box center [635, 97] width 9 height 8
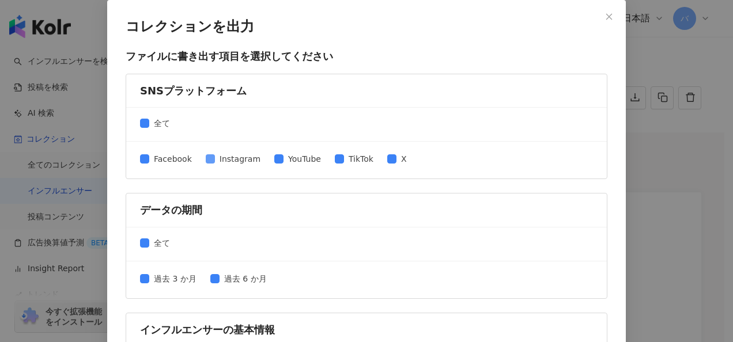
click at [155, 121] on span "全て" at bounding box center [161, 123] width 25 height 13
click at [218, 160] on span "Instagram" at bounding box center [240, 159] width 50 height 13
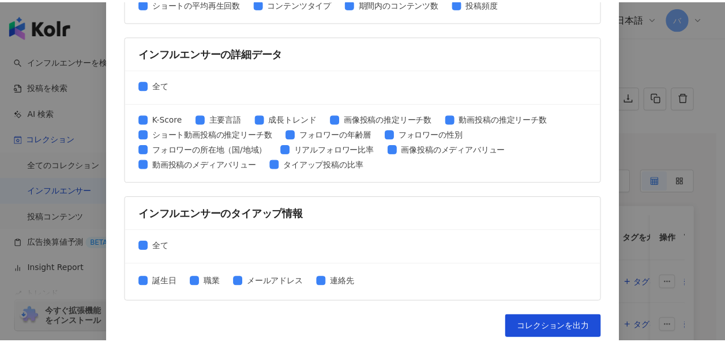
scroll to position [593, 0]
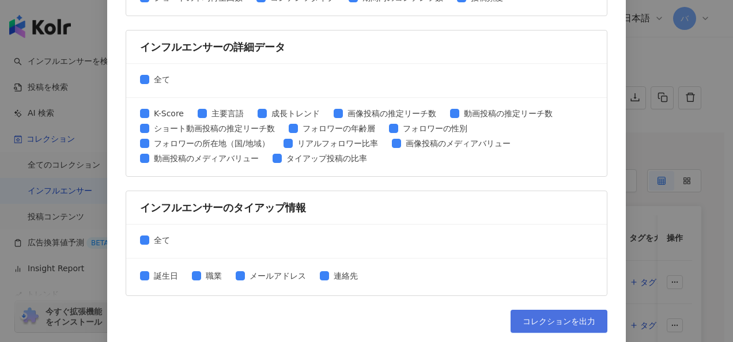
click at [551, 317] on span "コレクションを出力" at bounding box center [559, 321] width 73 height 9
click at [630, 114] on div "コレクションを出力 ファイルに書き出す項目を選択してください SNSプラットフォーム 全て Facebook Instagram YouTube TikTok…" at bounding box center [366, 171] width 733 height 342
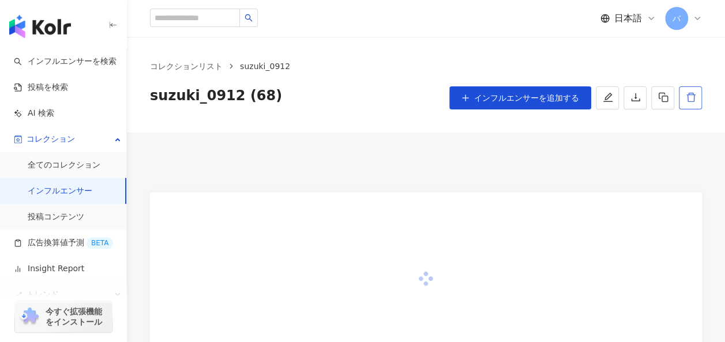
click at [698, 95] on button "button" at bounding box center [690, 97] width 23 height 23
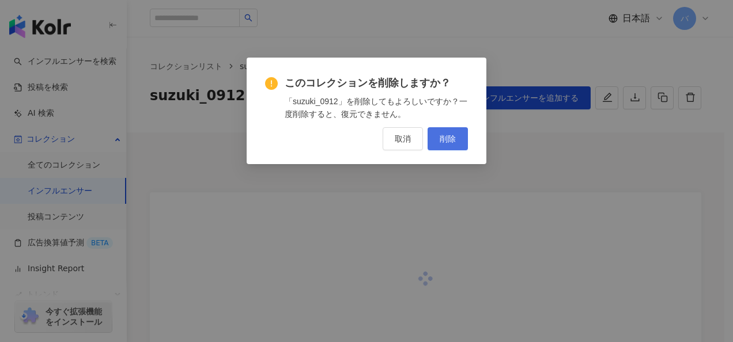
click at [457, 135] on button "削除" at bounding box center [448, 138] width 40 height 23
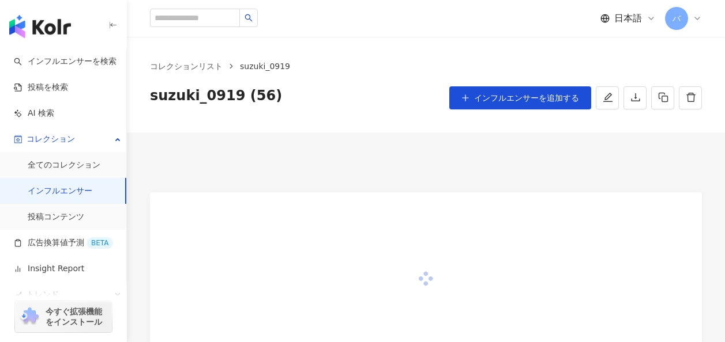
click at [683, 92] on button "button" at bounding box center [690, 97] width 23 height 23
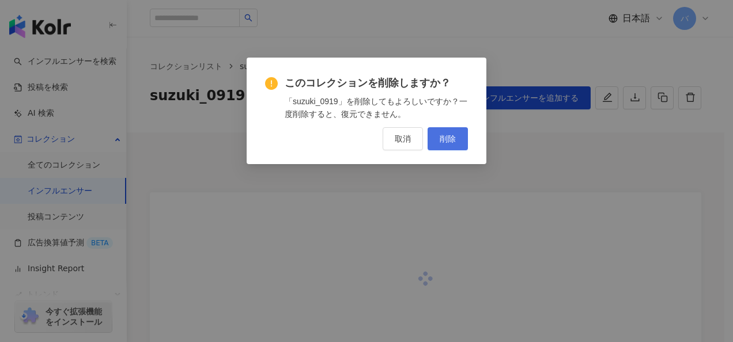
click at [455, 132] on button "削除" at bounding box center [448, 138] width 40 height 23
drag, startPoint x: 453, startPoint y: 141, endPoint x: 450, endPoint y: 119, distance: 22.1
click at [452, 141] on span "削除" at bounding box center [448, 138] width 16 height 9
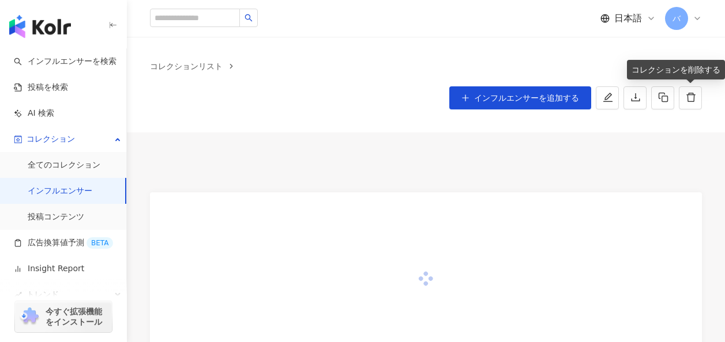
click at [695, 96] on icon "delete" at bounding box center [691, 97] width 10 height 10
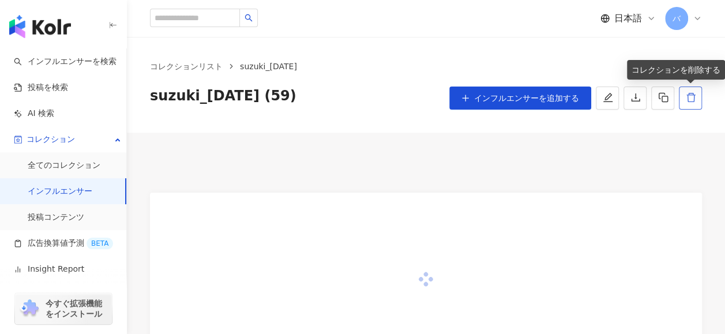
click at [693, 99] on icon "delete" at bounding box center [690, 97] width 9 height 9
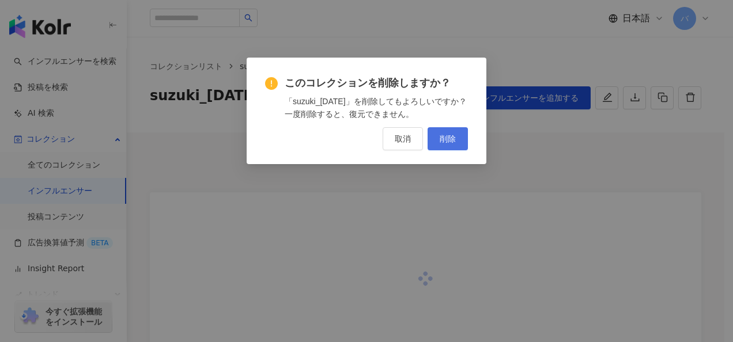
click at [461, 142] on button "削除" at bounding box center [448, 138] width 40 height 23
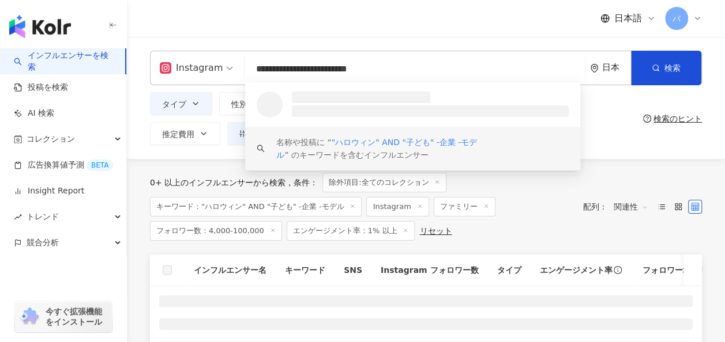
click at [519, 184] on div "0+ 以上のインフルエンサーから検索 条件 ： 除外項目:全てのコレクション キーワード："ハロウィン" AND "子ども" -企業 -モデル Instagr…" at bounding box center [360, 207] width 421 height 68
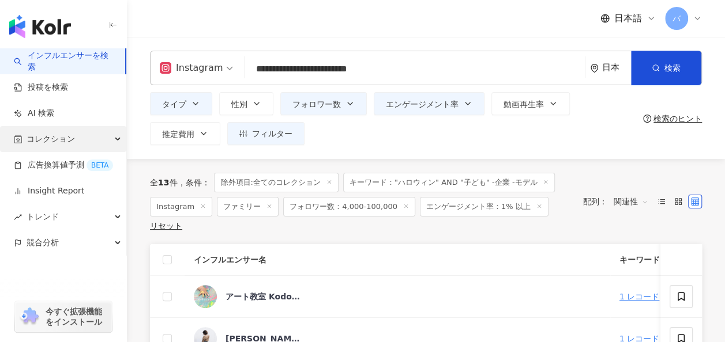
click at [69, 143] on span "コレクション" at bounding box center [51, 139] width 48 height 26
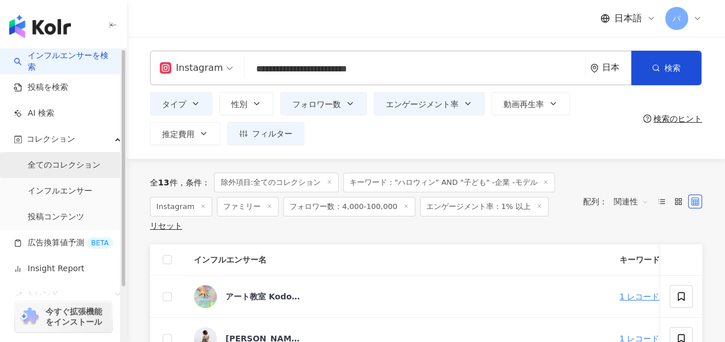
click at [69, 163] on link "全てのコレクション" at bounding box center [64, 166] width 73 height 12
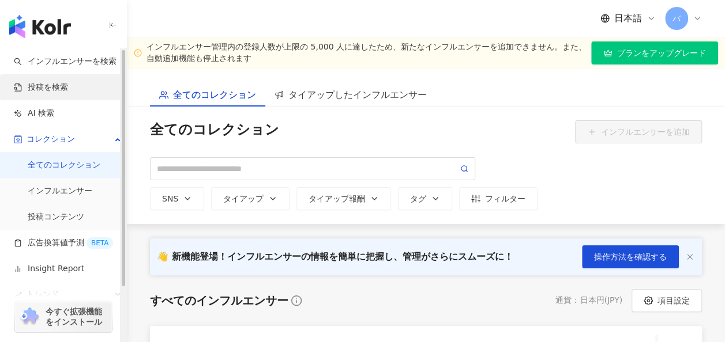
click at [68, 85] on link "投稿を検索" at bounding box center [41, 88] width 54 height 12
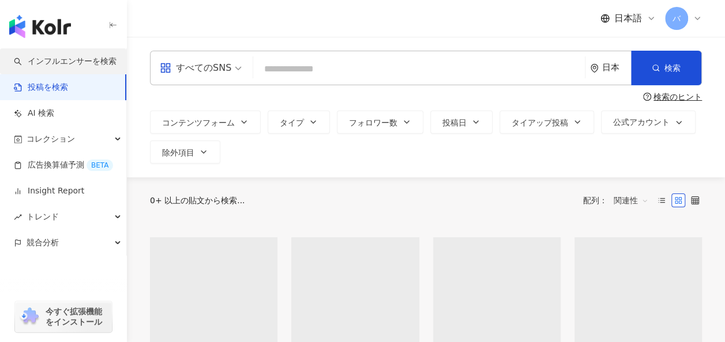
click at [74, 59] on link "インフルエンサーを検索" at bounding box center [65, 62] width 103 height 12
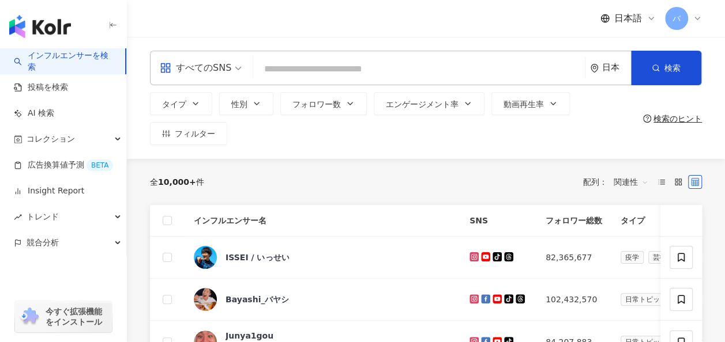
click at [234, 71] on span "すべてのSNS" at bounding box center [201, 68] width 82 height 18
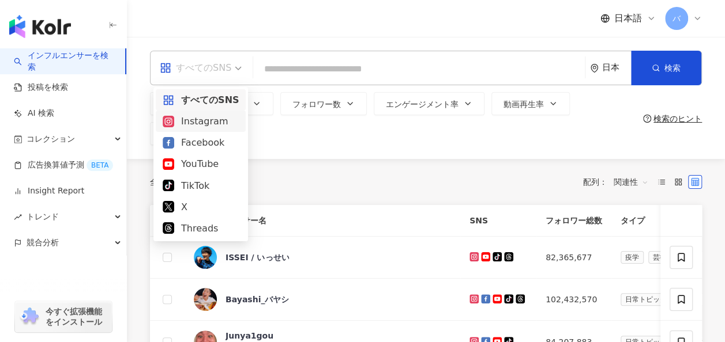
click at [226, 121] on div "Instagram" at bounding box center [201, 121] width 76 height 14
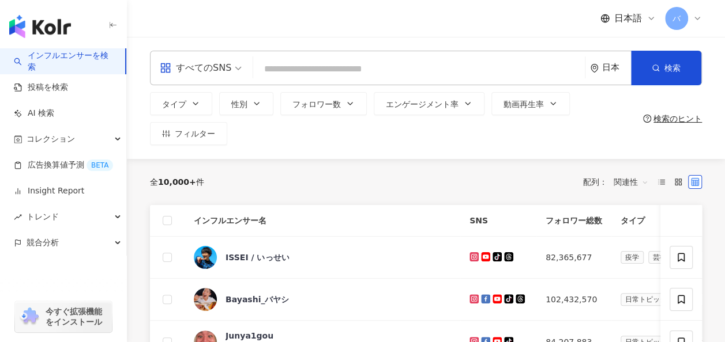
click at [267, 138] on div "タイプ 性別 フォロワー数 エンゲージメント率 動画再生率 フィルター" at bounding box center [394, 118] width 488 height 53
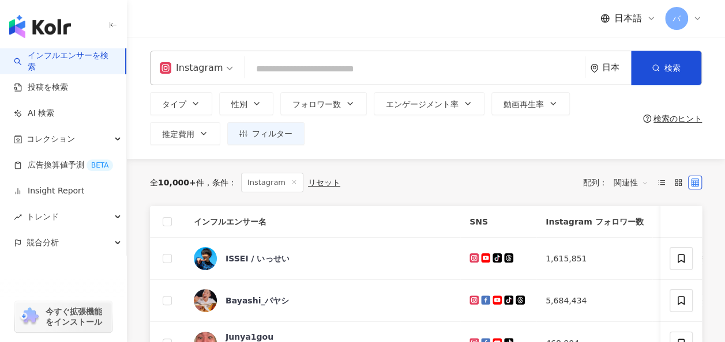
click at [405, 139] on div "タイプ 性別 フォロワー数 エンゲージメント率 動画再生率 推定費用 フィルター" at bounding box center [394, 118] width 488 height 53
